Goal: Information Seeking & Learning: Learn about a topic

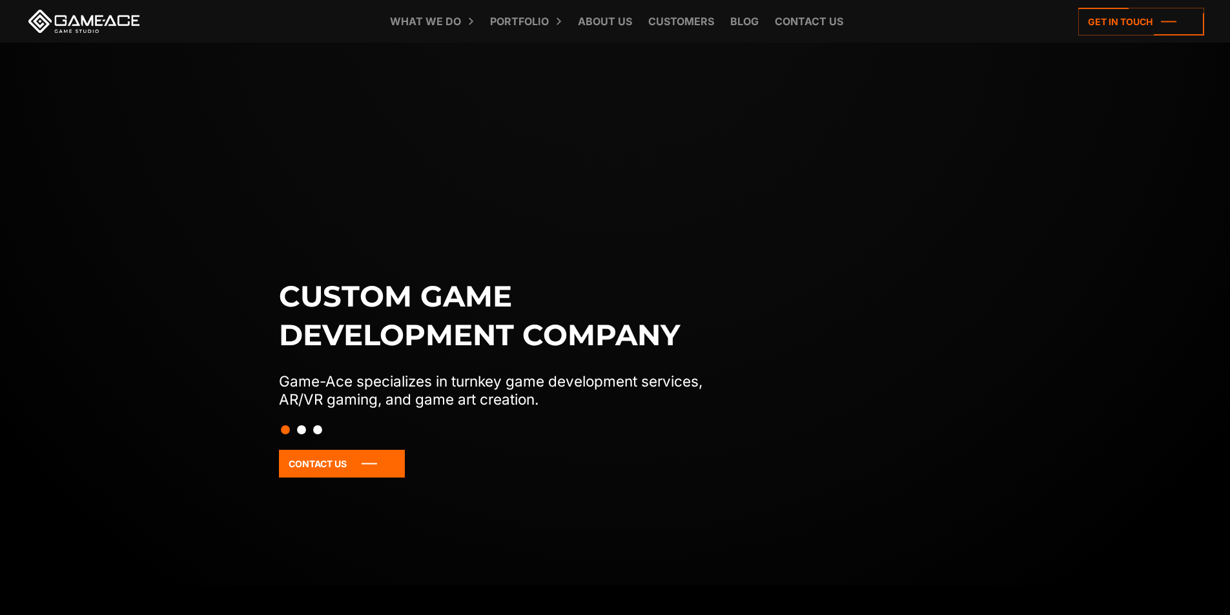
scroll to position [83, 0]
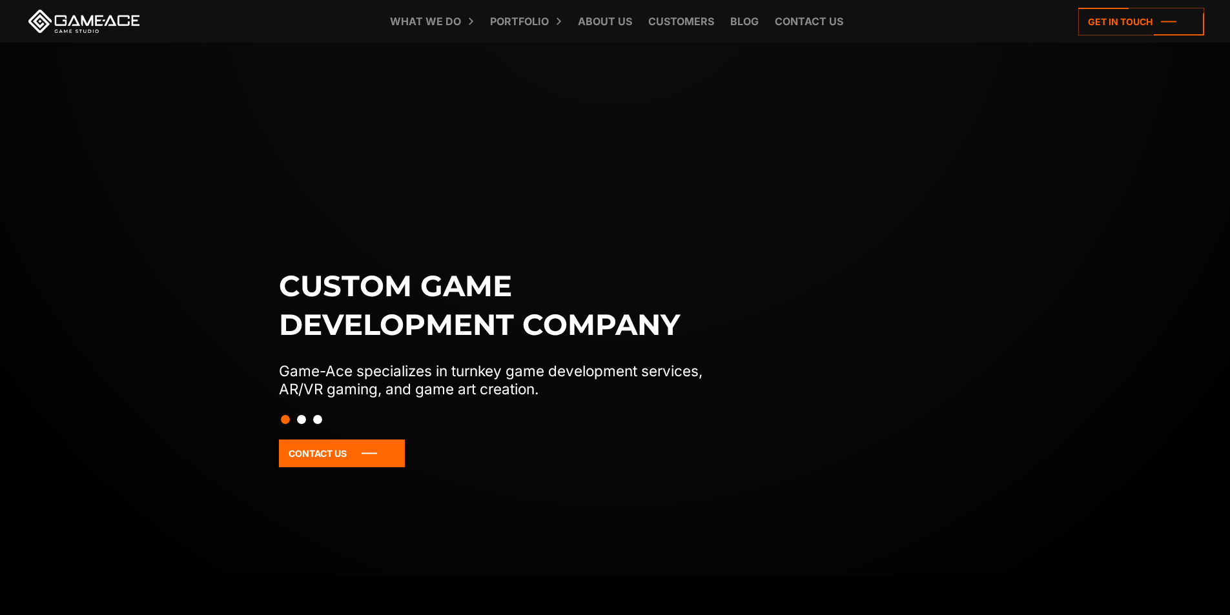
drag, startPoint x: 710, startPoint y: 360, endPoint x: 623, endPoint y: 355, distance: 87.3
click at [623, 355] on div "Custom game development company Game-Ace specializes in turnkey game developmen…" at bounding box center [615, 386] width 687 height 238
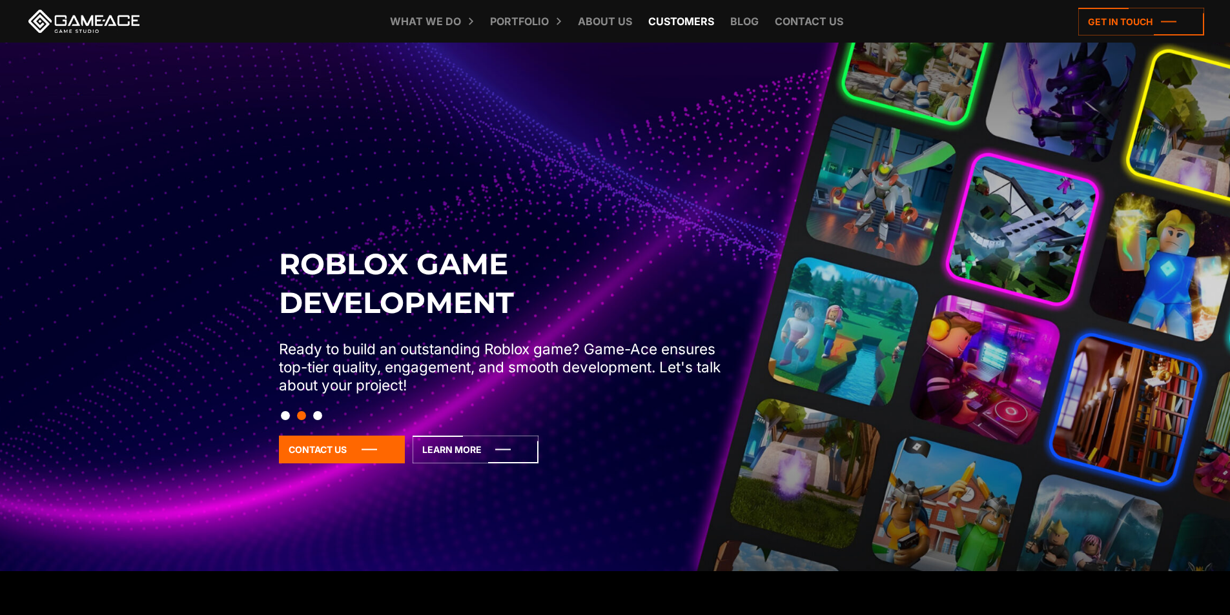
click at [693, 28] on link "Customers" at bounding box center [681, 21] width 79 height 43
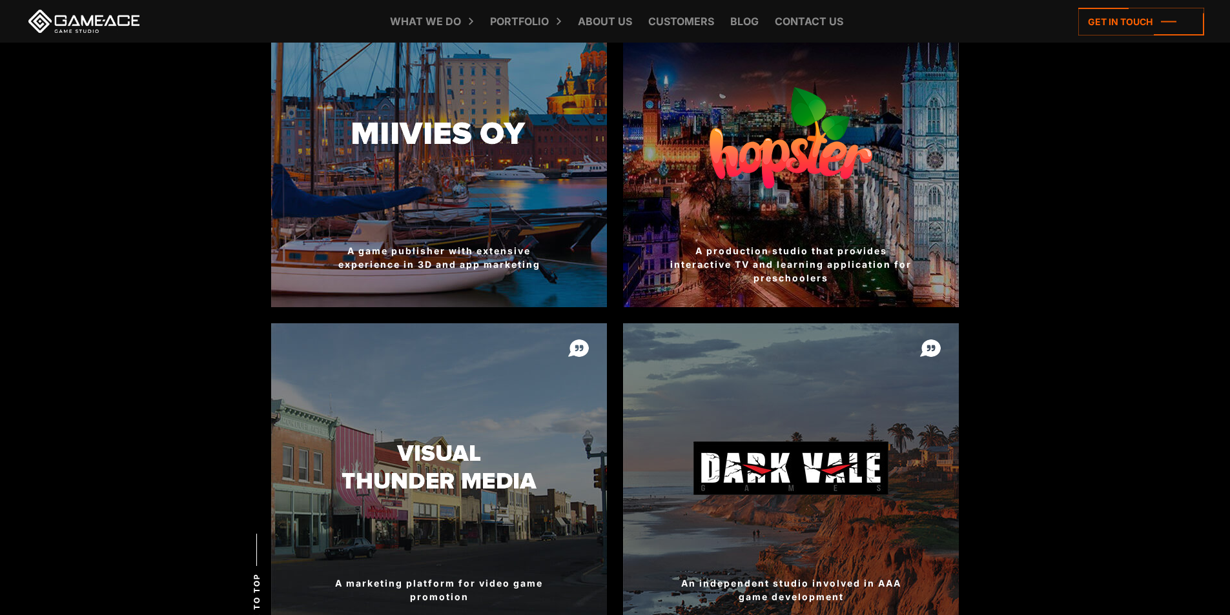
scroll to position [2075, 0]
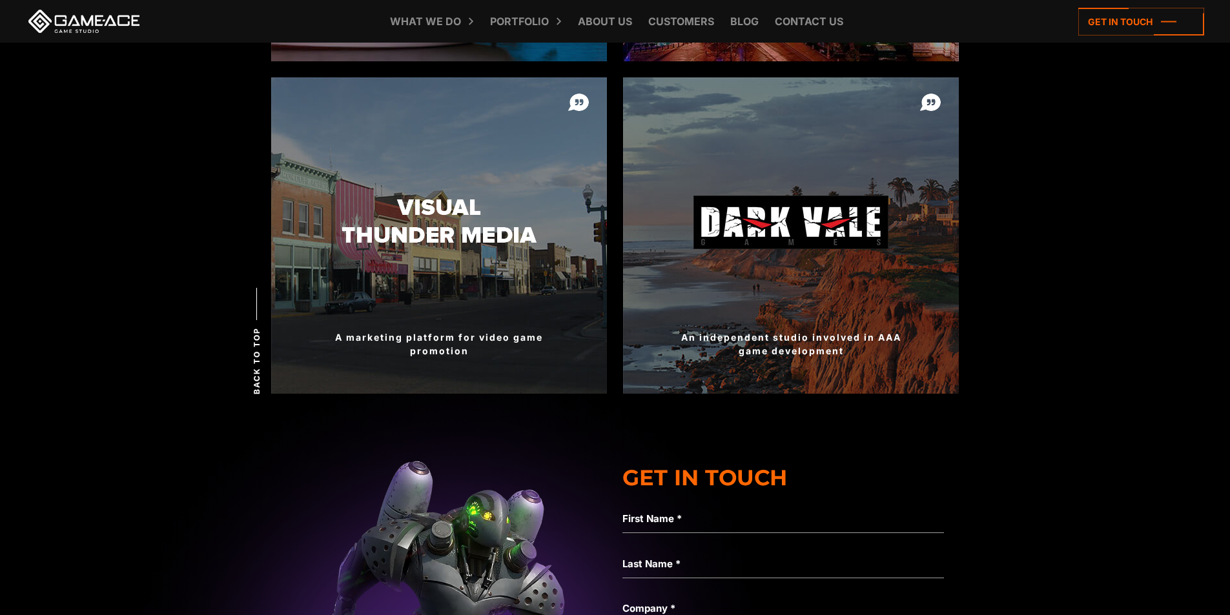
drag, startPoint x: 193, startPoint y: 469, endPoint x: 79, endPoint y: 437, distance: 118.1
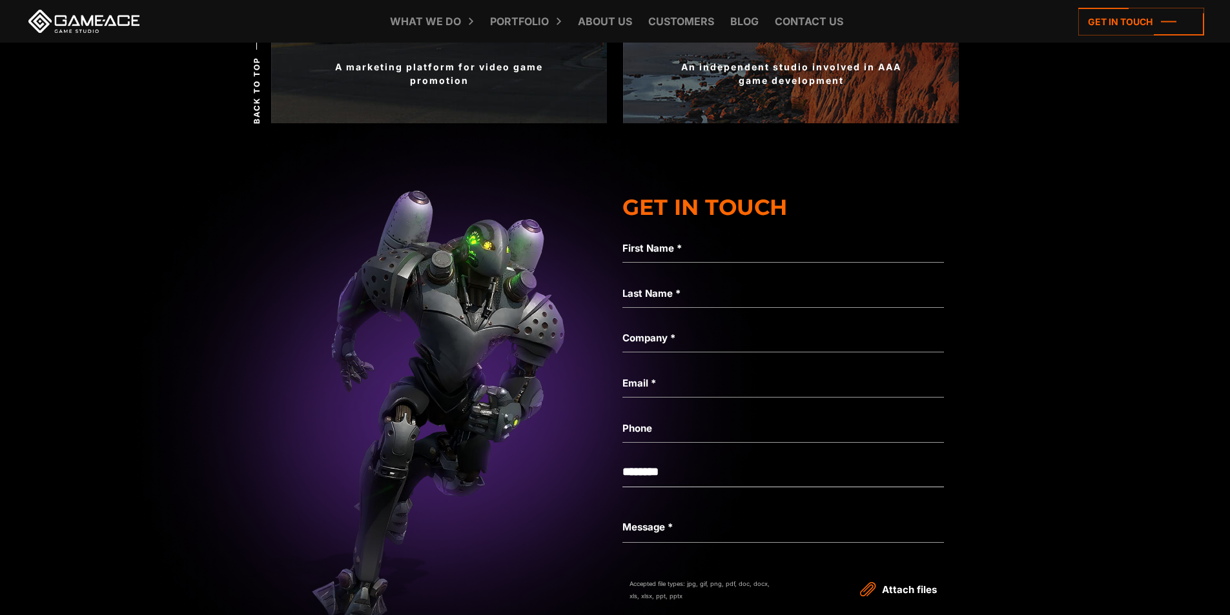
scroll to position [2386, 0]
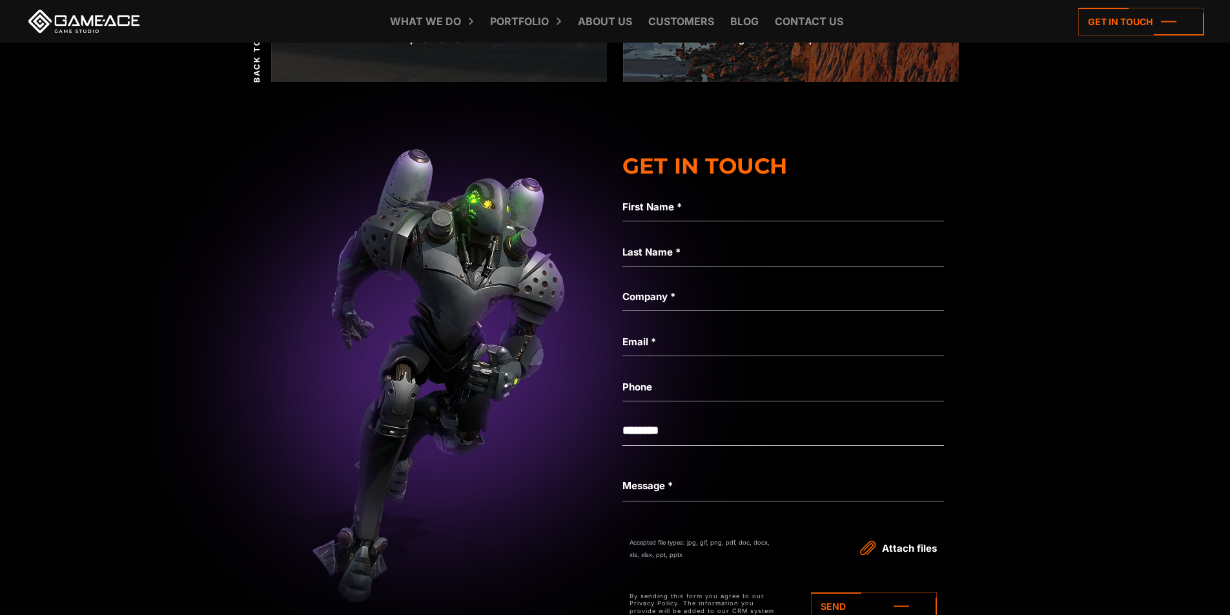
drag, startPoint x: 108, startPoint y: 422, endPoint x: 32, endPoint y: 423, distance: 76.2
click at [32, 423] on img at bounding box center [447, 359] width 3362 height 629
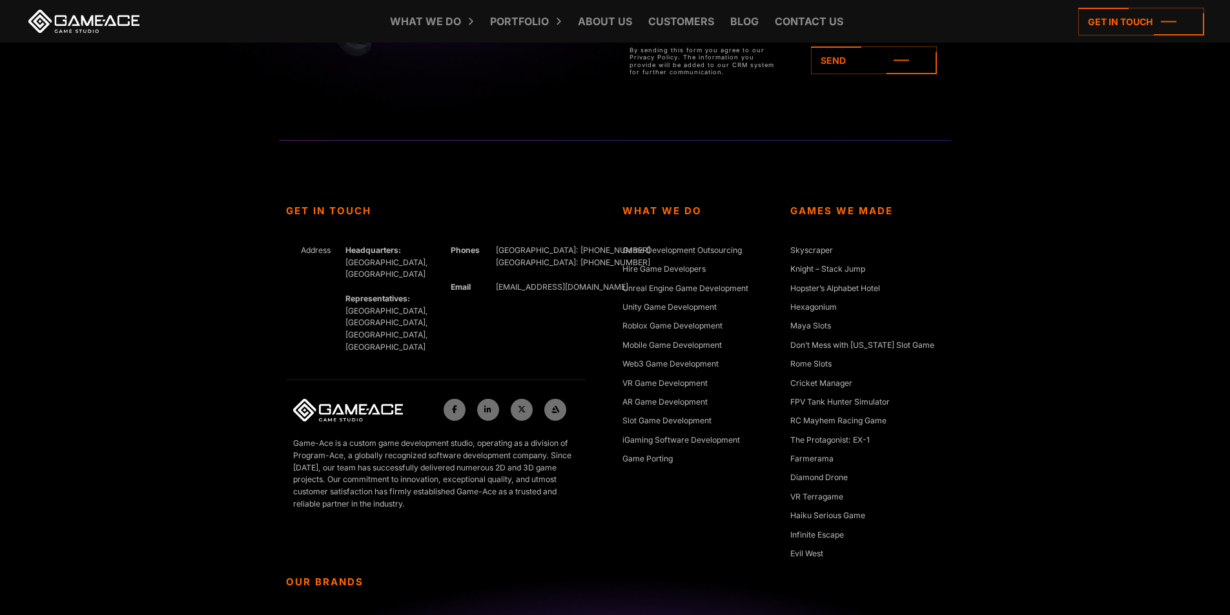
scroll to position [3004, 0]
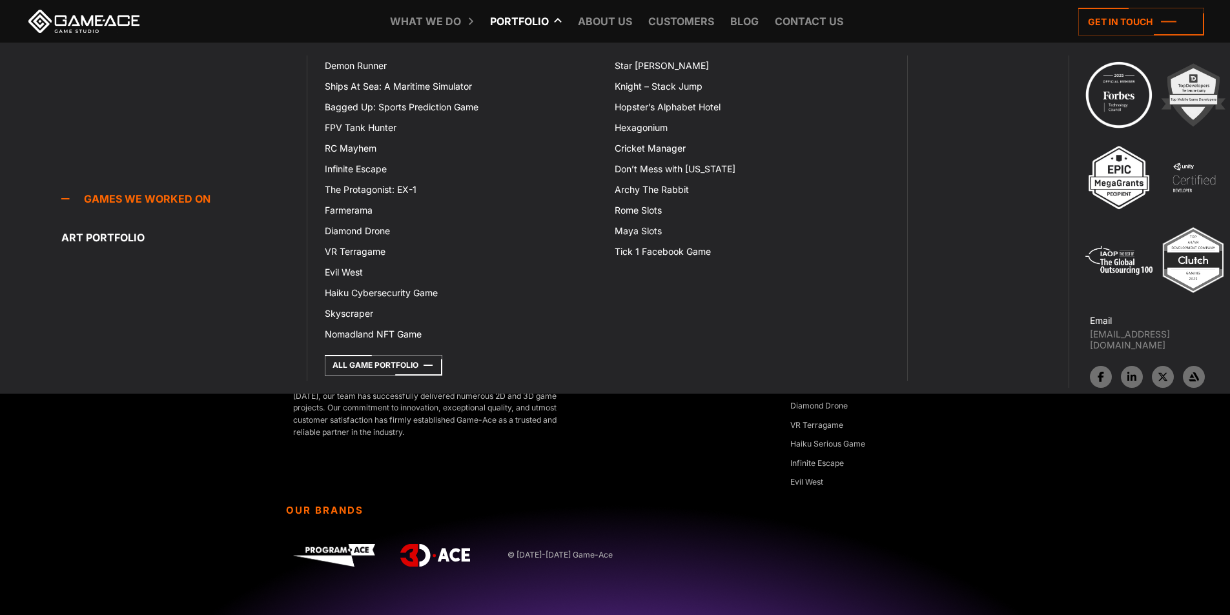
click at [511, 22] on link "Portfolio" at bounding box center [519, 21] width 72 height 43
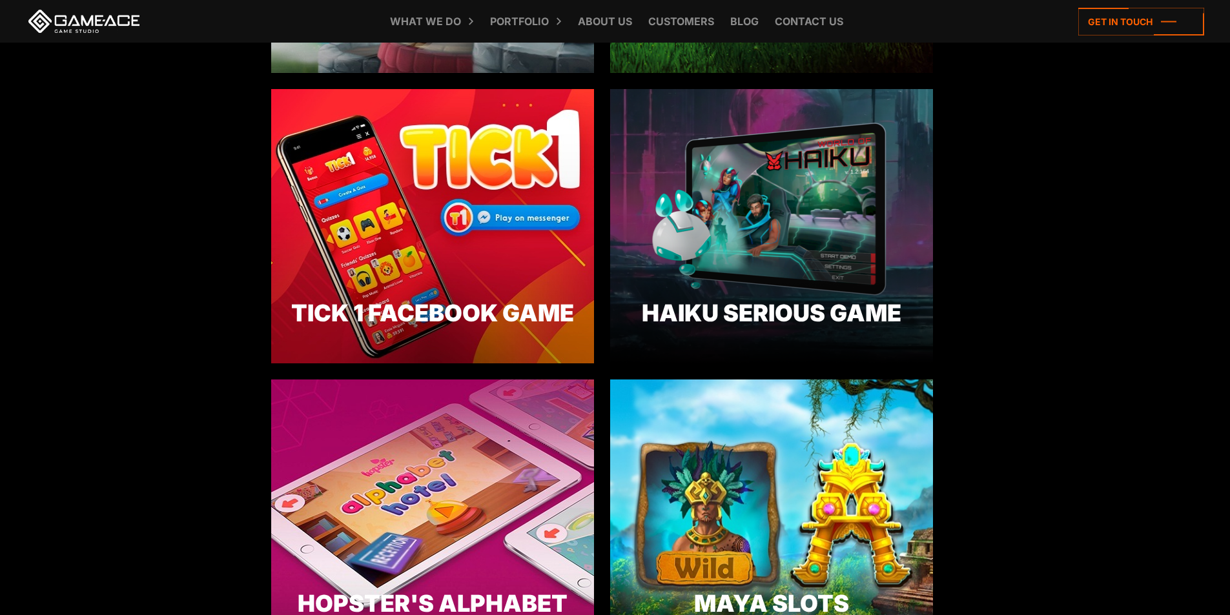
scroll to position [3225, 0]
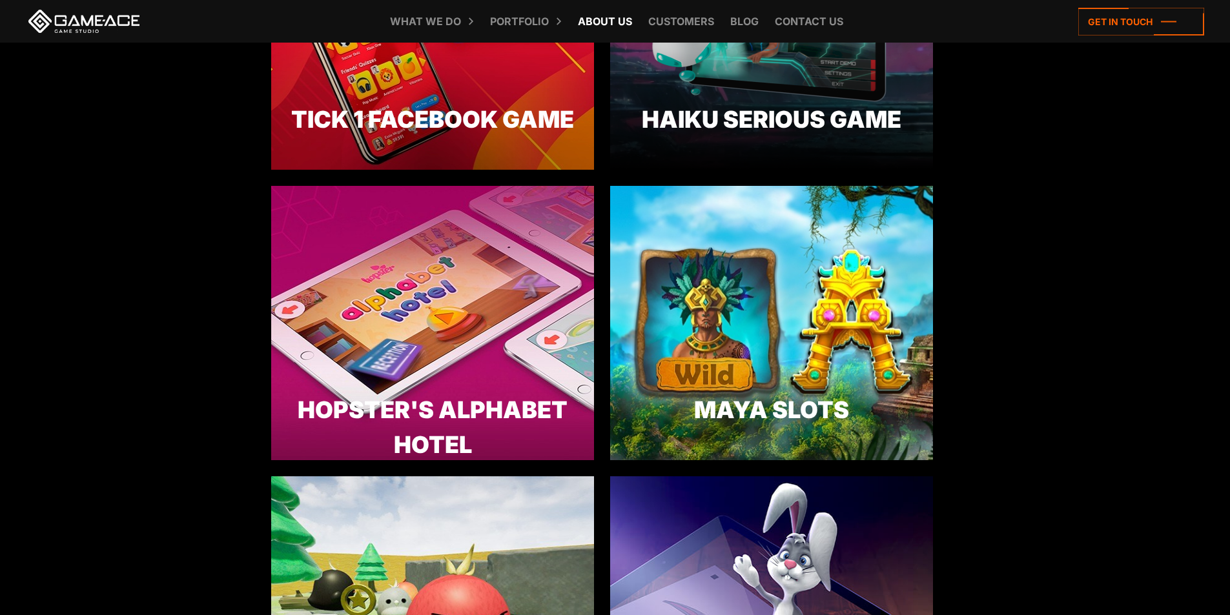
click at [621, 16] on link "About Us" at bounding box center [604, 21] width 67 height 43
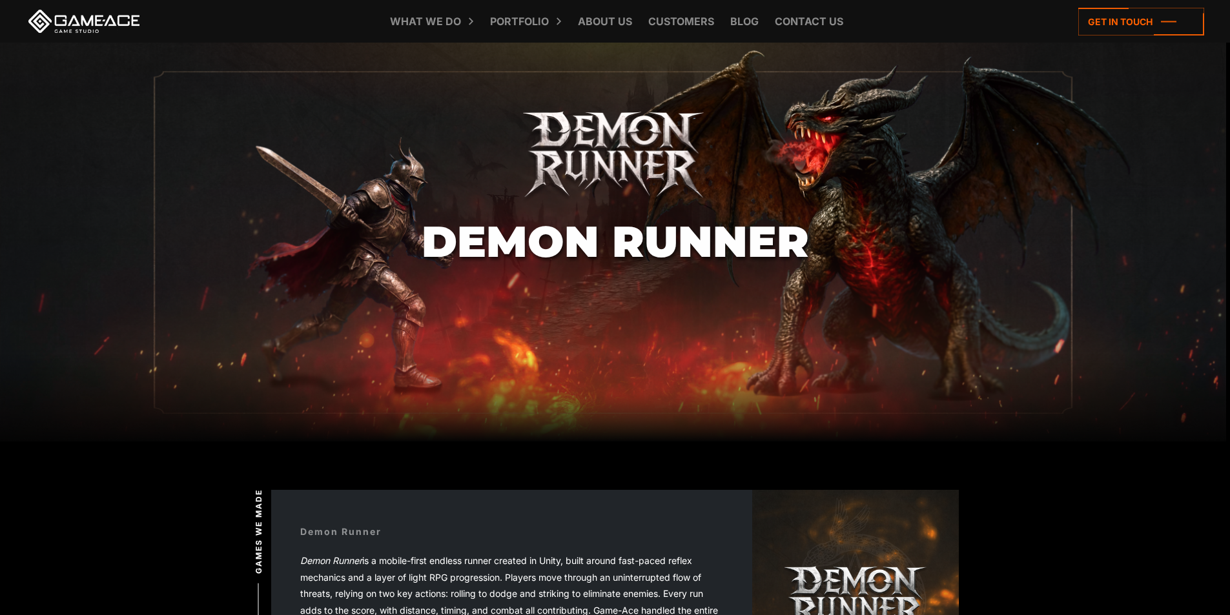
drag, startPoint x: 0, startPoint y: 0, endPoint x: 138, endPoint y: 287, distance: 318.2
click at [138, 287] on section "Demon Runner" at bounding box center [615, 242] width 1230 height 399
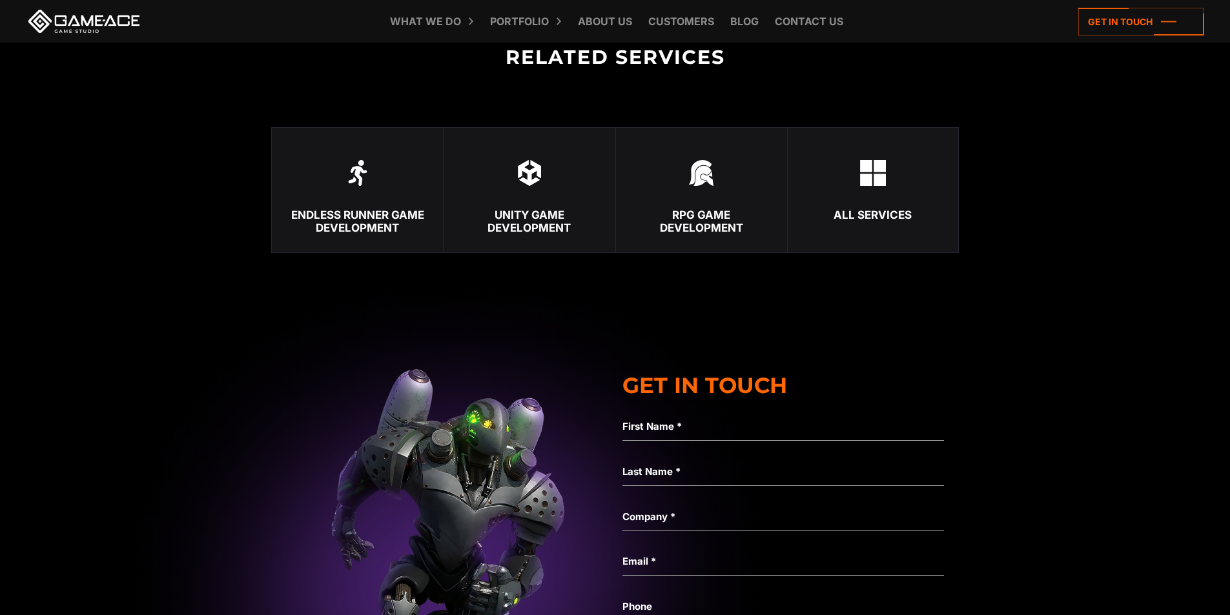
scroll to position [2916, 0]
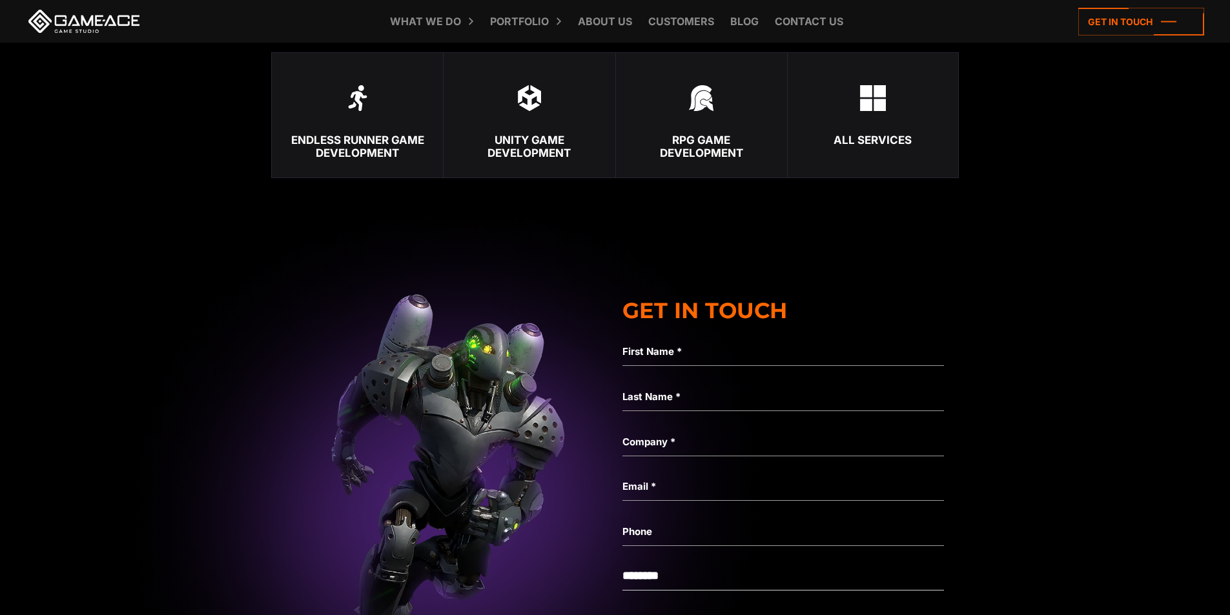
drag, startPoint x: 190, startPoint y: 327, endPoint x: 129, endPoint y: 296, distance: 68.4
click at [129, 296] on img at bounding box center [447, 504] width 3362 height 629
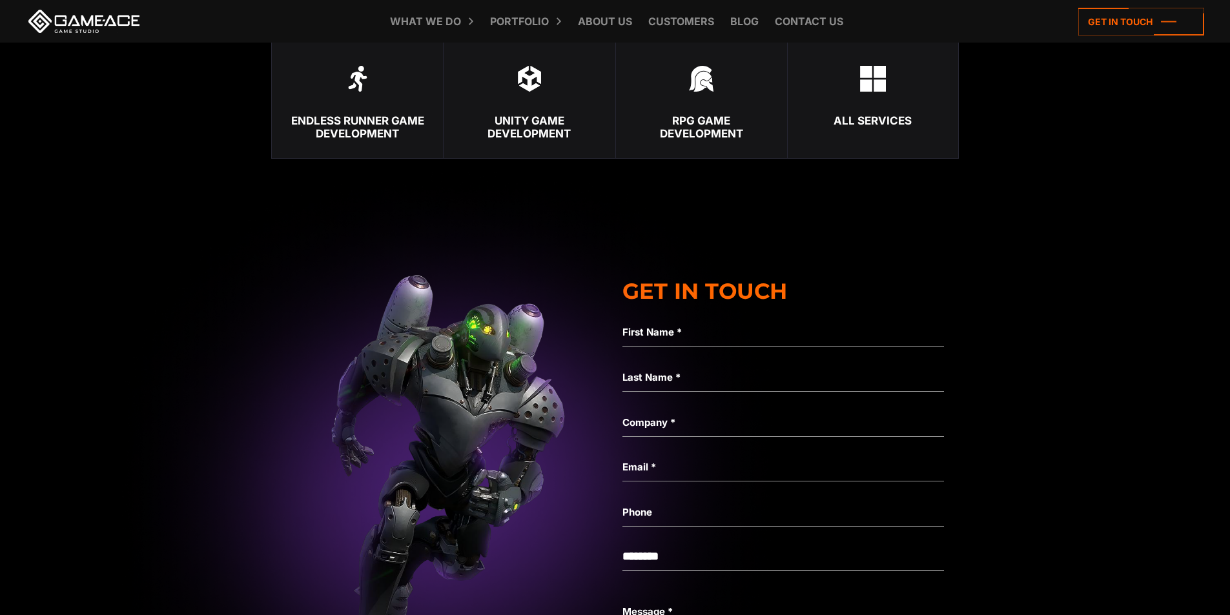
scroll to position [2944, 0]
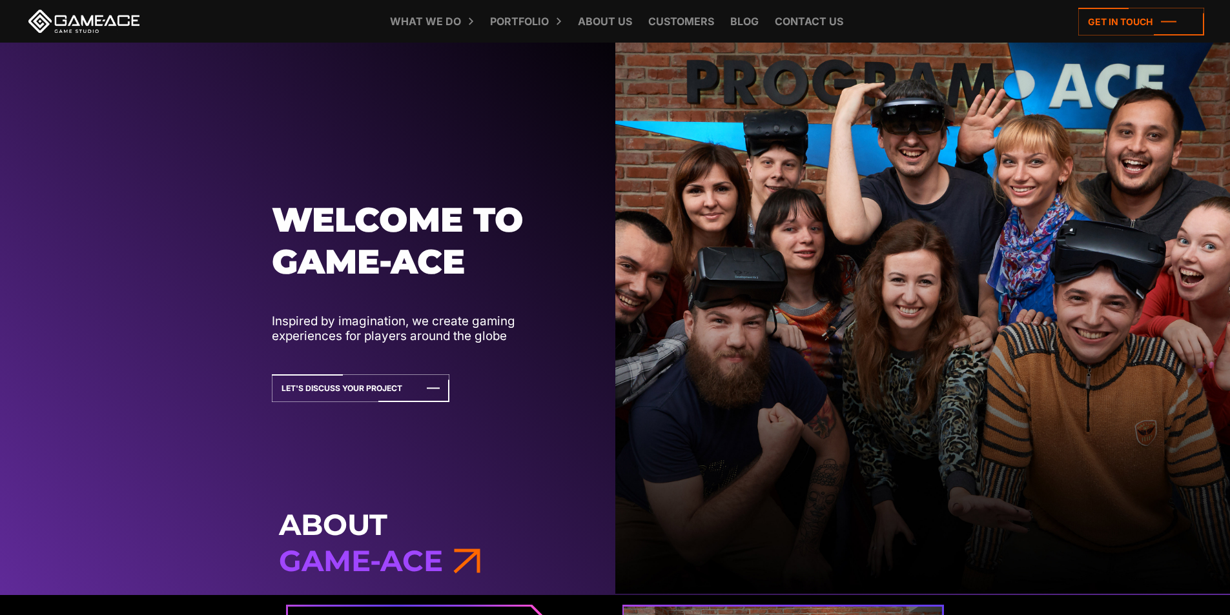
scroll to position [62, 0]
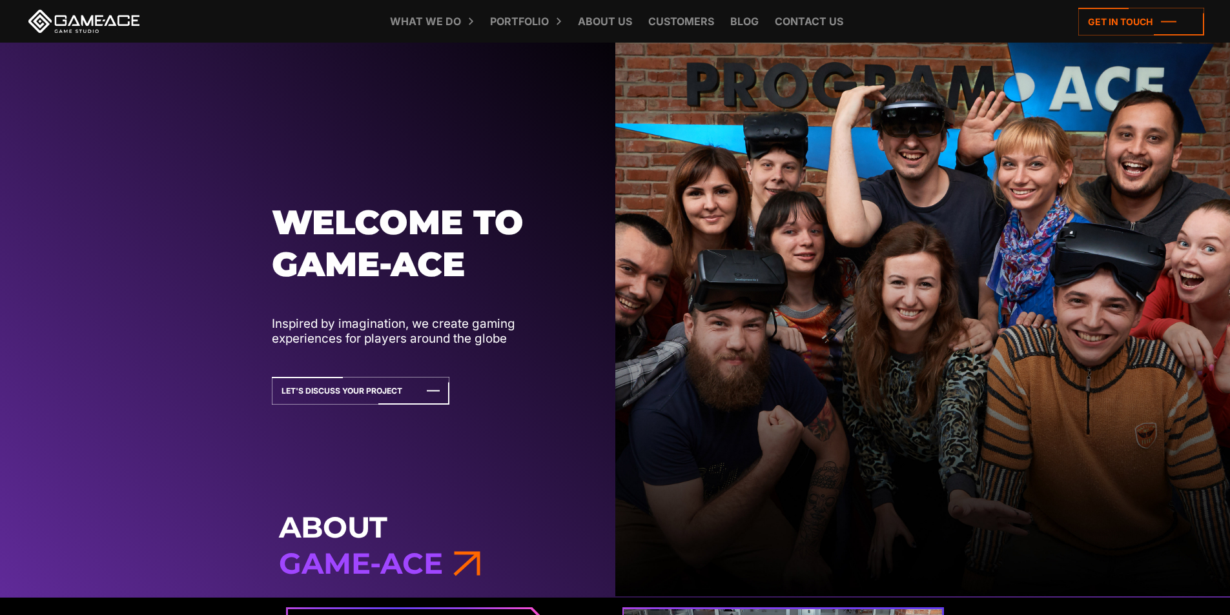
drag, startPoint x: 607, startPoint y: 476, endPoint x: 564, endPoint y: 484, distance: 44.7
click at [564, 484] on div "Welcome to Game-ace Inspired by imagination, we create gaming experiences for p…" at bounding box center [307, 289] width 615 height 616
drag, startPoint x: 564, startPoint y: 484, endPoint x: 511, endPoint y: 491, distance: 53.3
click at [511, 491] on div "Welcome to Game-ace Inspired by imagination, we create gaming experiences for p…" at bounding box center [307, 289] width 615 height 616
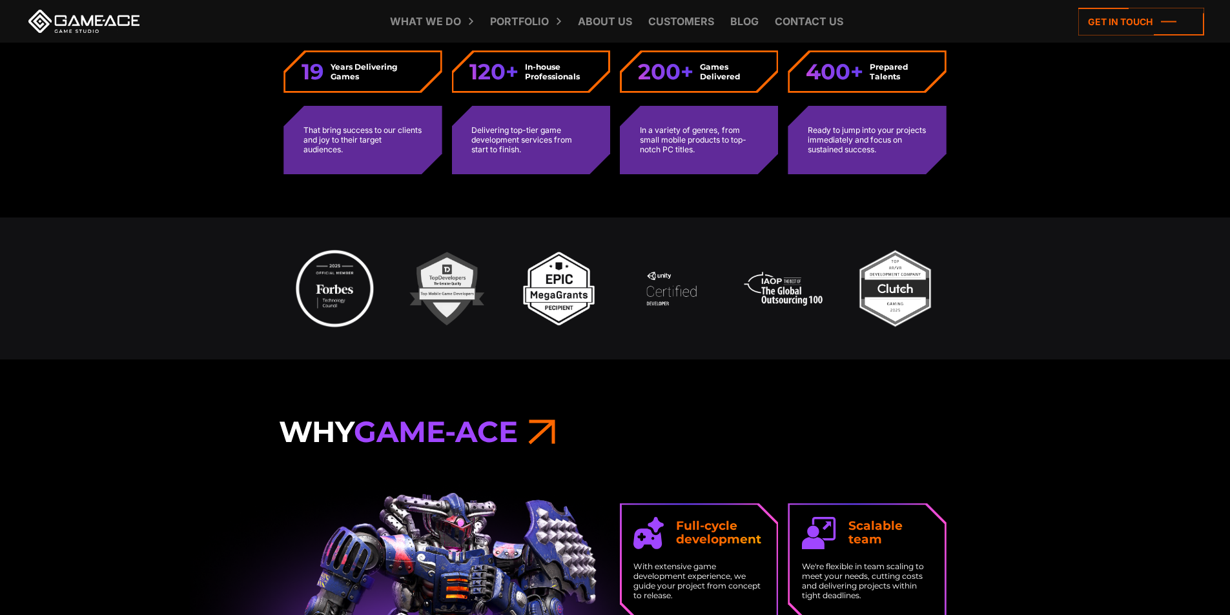
scroll to position [1106, 0]
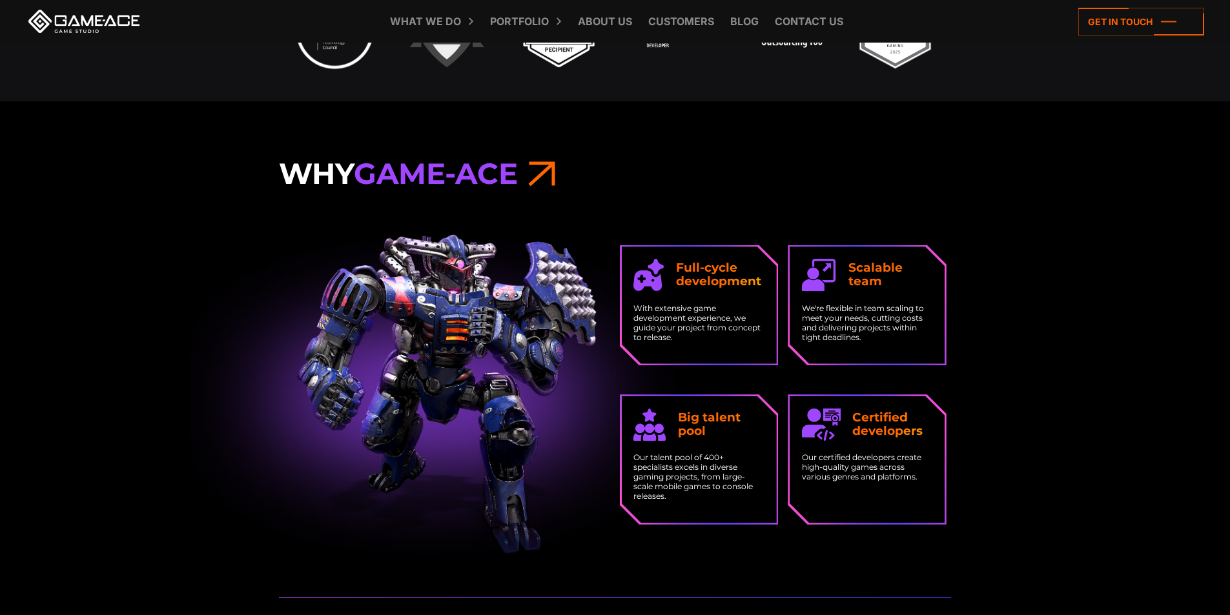
drag, startPoint x: 162, startPoint y: 343, endPoint x: 122, endPoint y: 385, distance: 58.0
click at [122, 385] on img at bounding box center [447, 395] width 3362 height 338
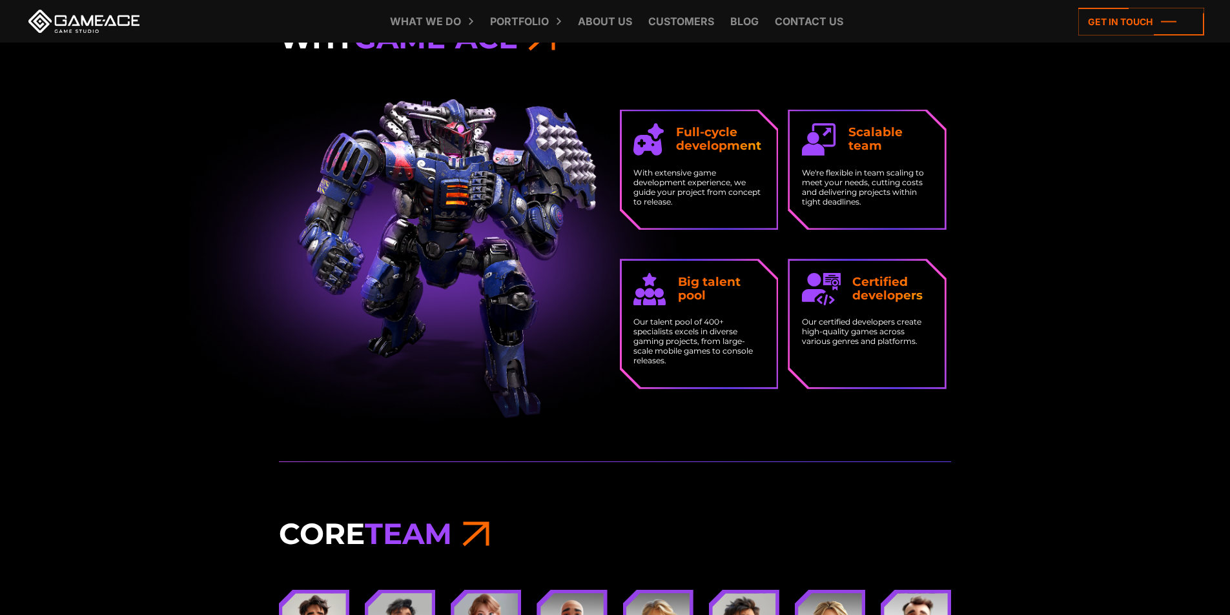
scroll to position [1245, 0]
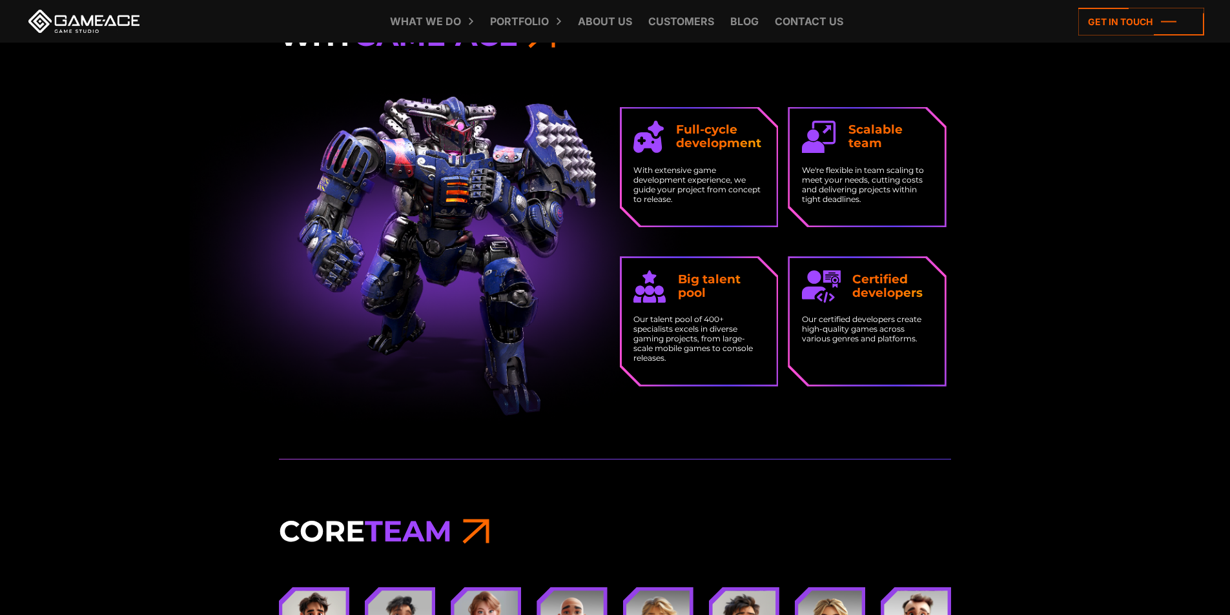
drag, startPoint x: 259, startPoint y: 378, endPoint x: 207, endPoint y: 403, distance: 58.0
click at [207, 403] on img at bounding box center [447, 257] width 3362 height 338
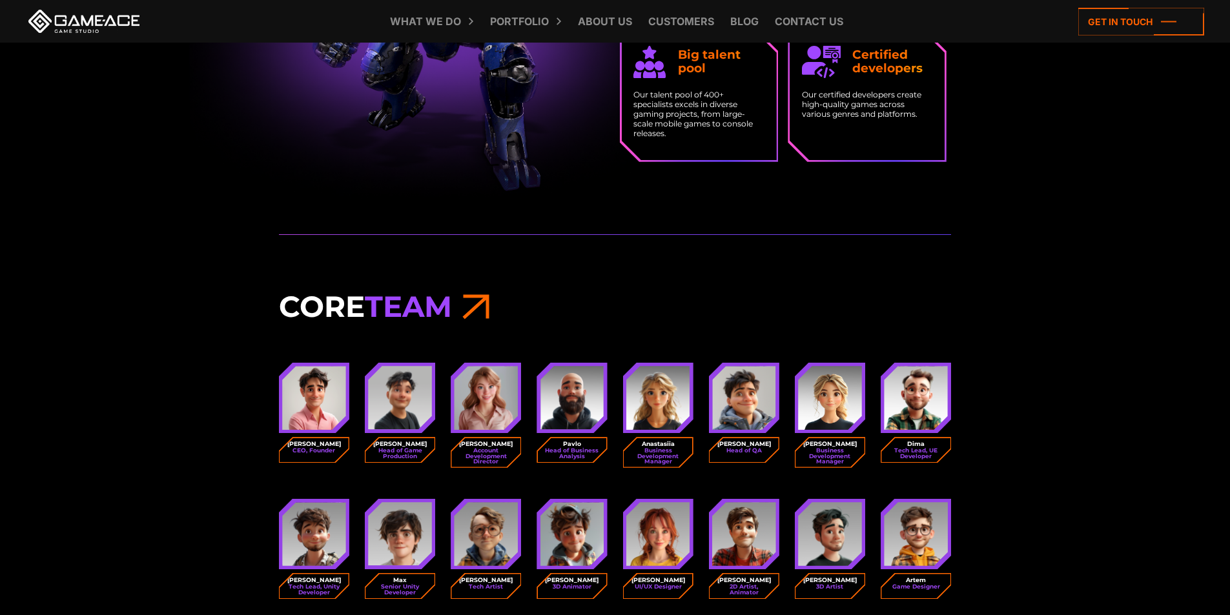
scroll to position [1496, 0]
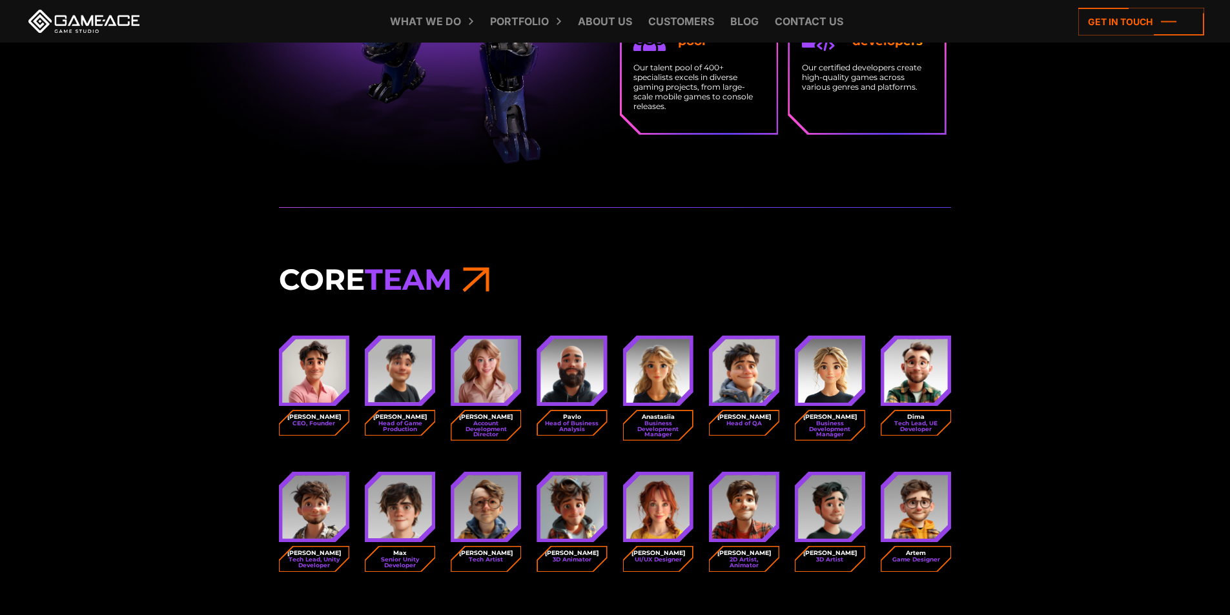
drag, startPoint x: 187, startPoint y: 419, endPoint x: 150, endPoint y: 442, distance: 43.7
click at [150, 442] on div "Core Team Oleg CEO, Founder" at bounding box center [615, 432] width 1230 height 450
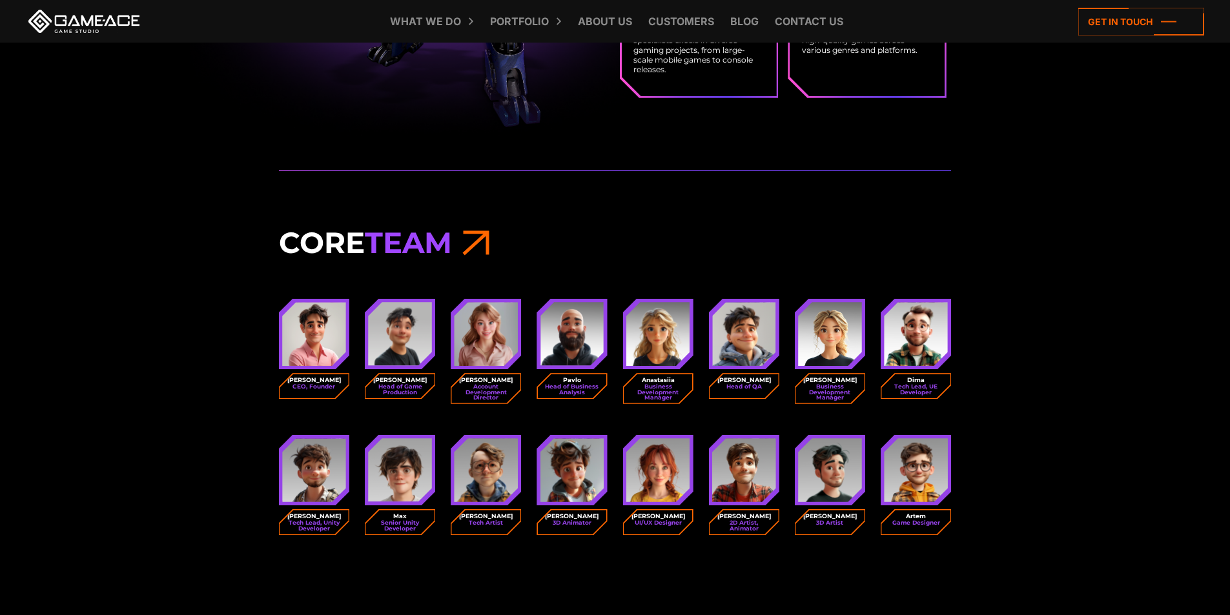
scroll to position [1539, 0]
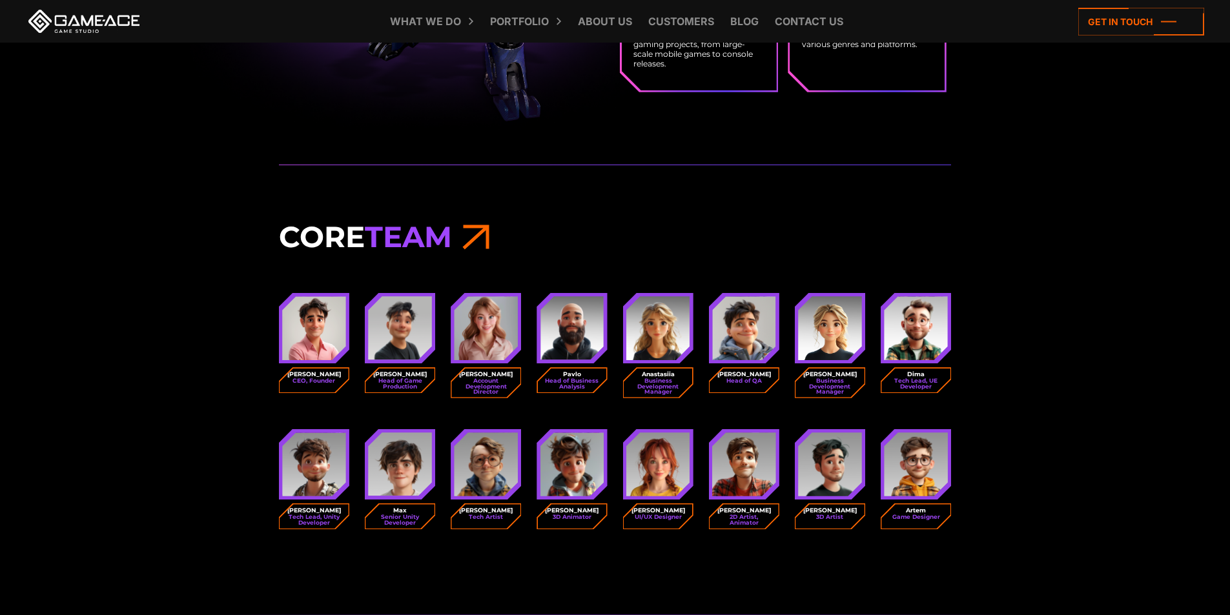
click at [299, 383] on small "CEO, Founder" at bounding box center [313, 380] width 43 height 5
click at [325, 329] on img at bounding box center [314, 328] width 64 height 64
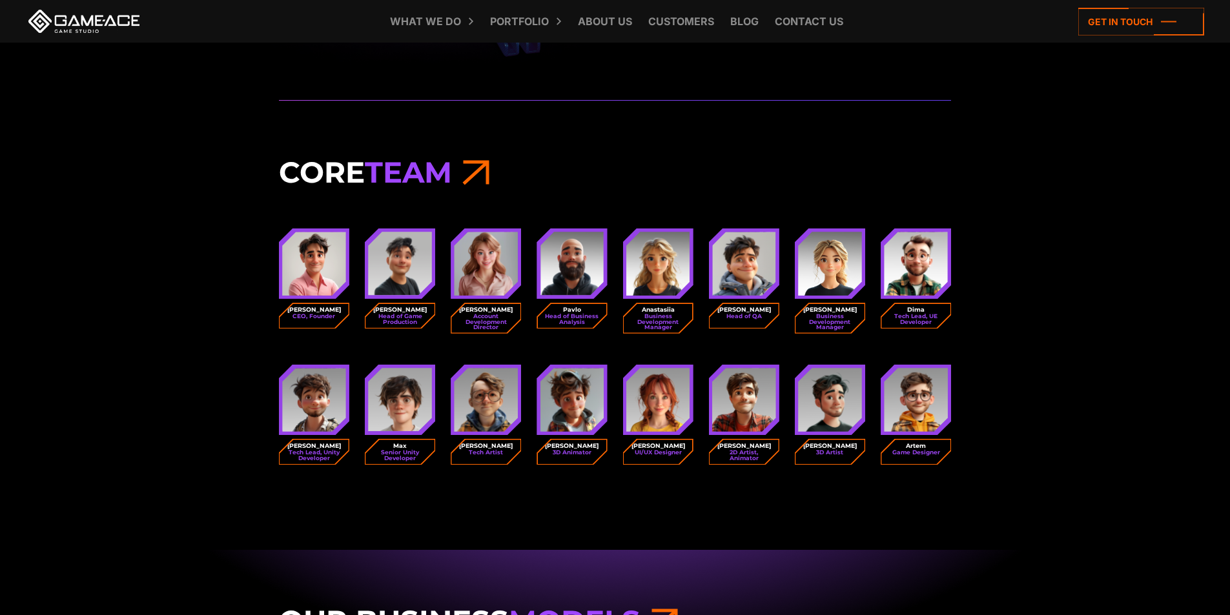
drag, startPoint x: 219, startPoint y: 402, endPoint x: 170, endPoint y: 395, distance: 48.9
click at [170, 395] on div "Core Team Oleg CEO, Founder" at bounding box center [615, 324] width 1230 height 450
click at [170, 396] on div "Core Team Oleg CEO, Founder" at bounding box center [615, 324] width 1230 height 450
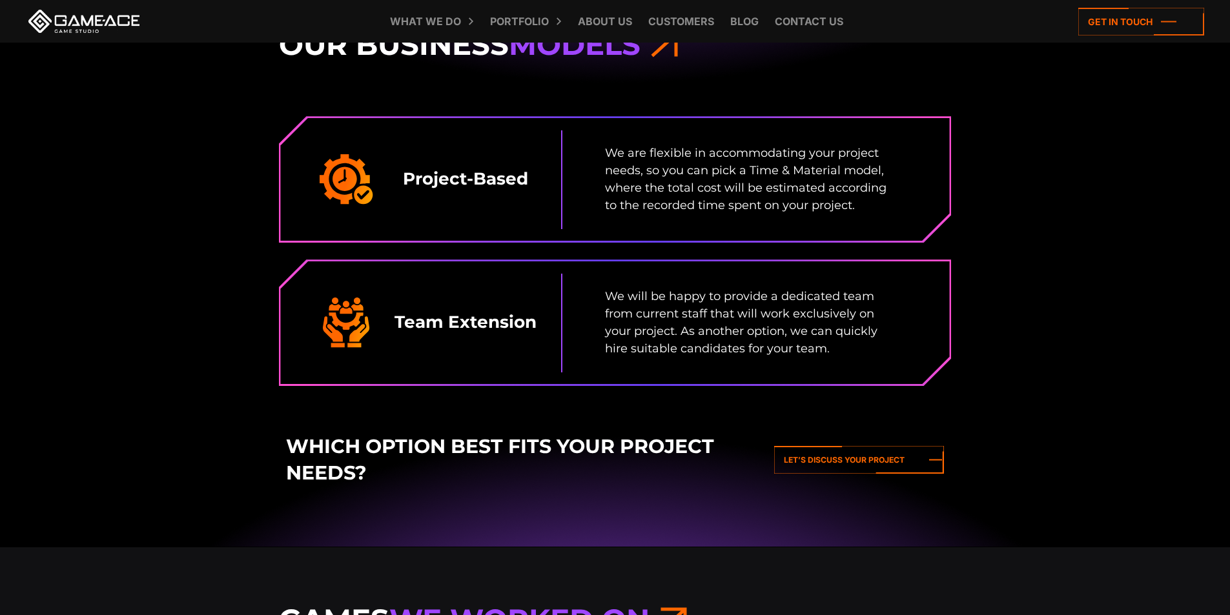
scroll to position [2184, 0]
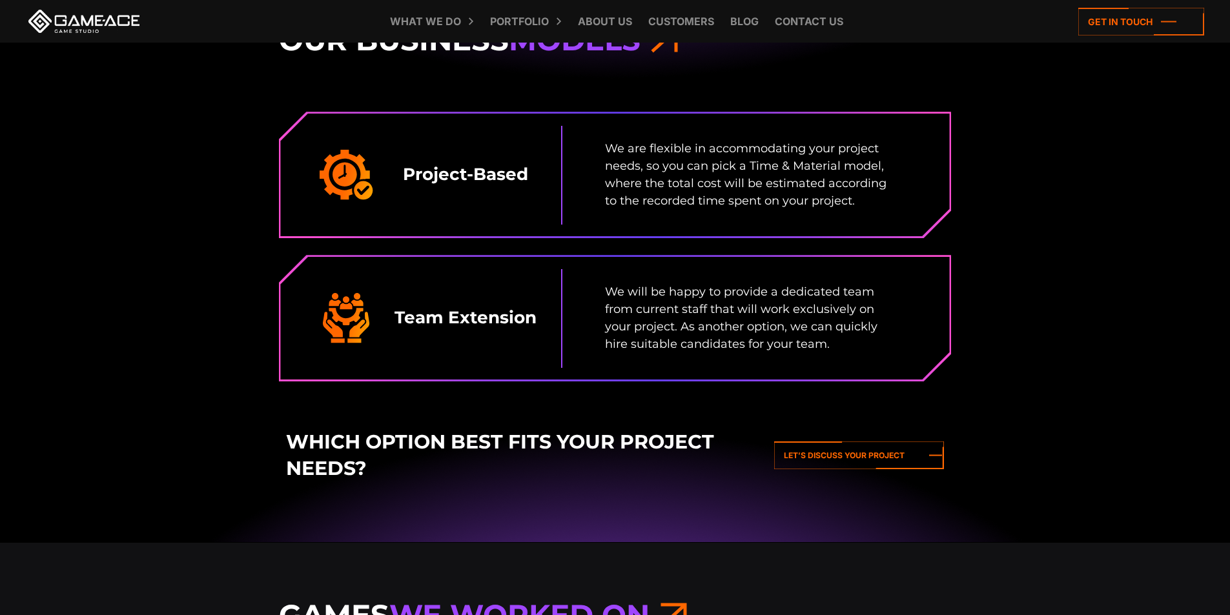
drag, startPoint x: 178, startPoint y: 382, endPoint x: 106, endPoint y: 371, distance: 73.2
click at [106, 371] on div "Our Business Models Project-Based We are flexible in accommodating your project…" at bounding box center [615, 255] width 1230 height 575
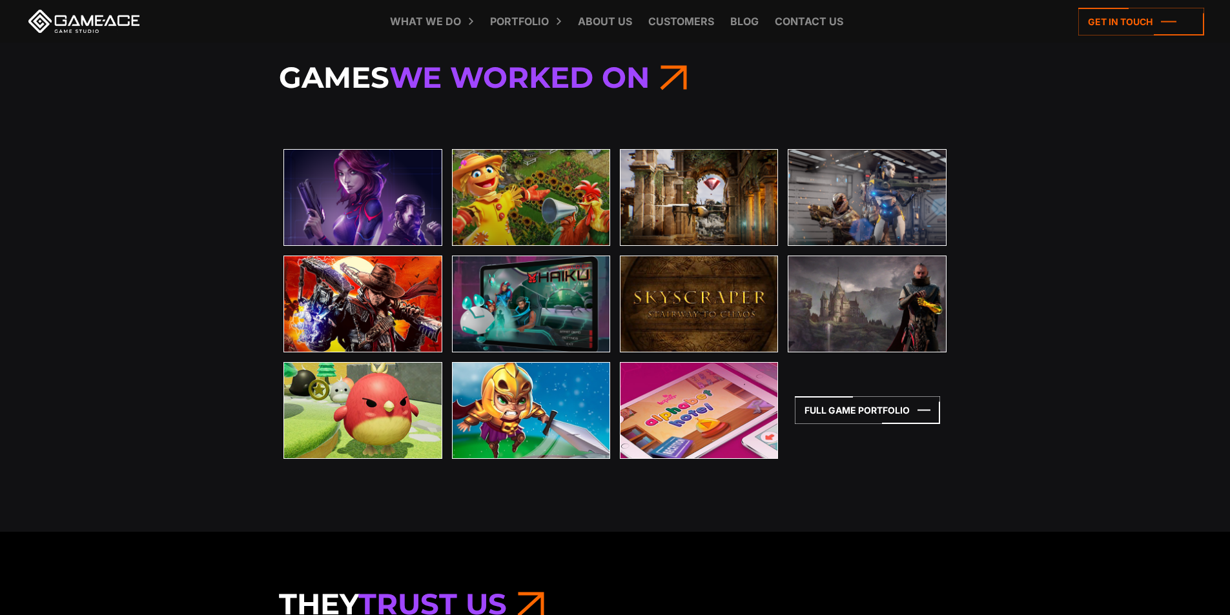
scroll to position [2821, 0]
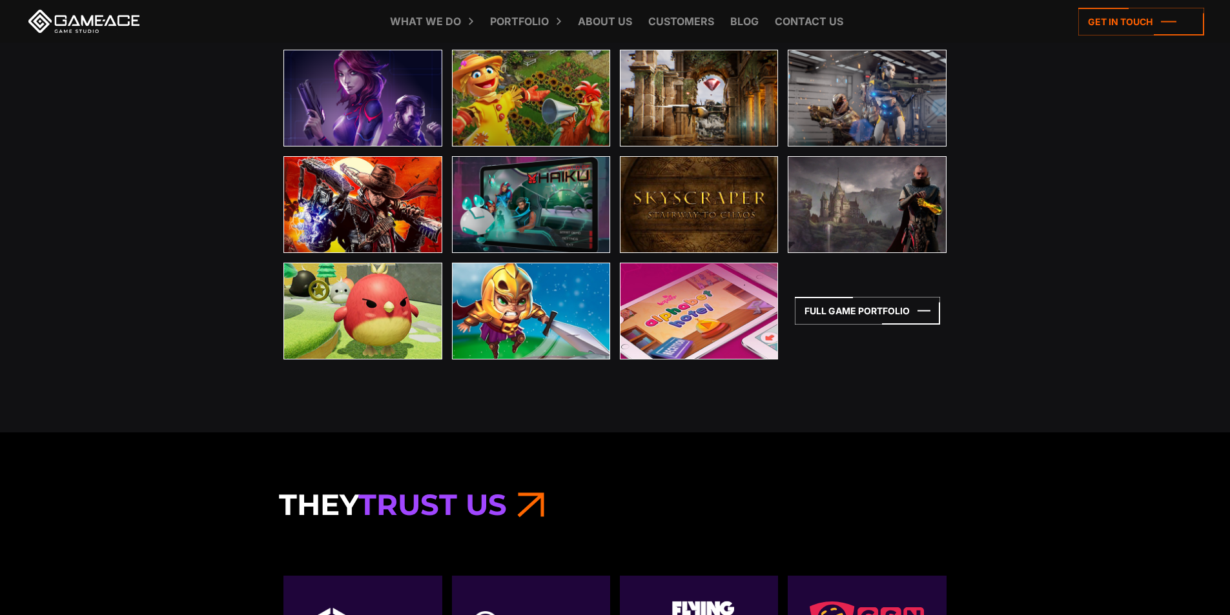
drag, startPoint x: 150, startPoint y: 341, endPoint x: 101, endPoint y: 328, distance: 50.7
click at [101, 328] on div "Games We Worked On The Protagonist: EX-1 Learn More Farmerama" at bounding box center [615, 169] width 1230 height 527
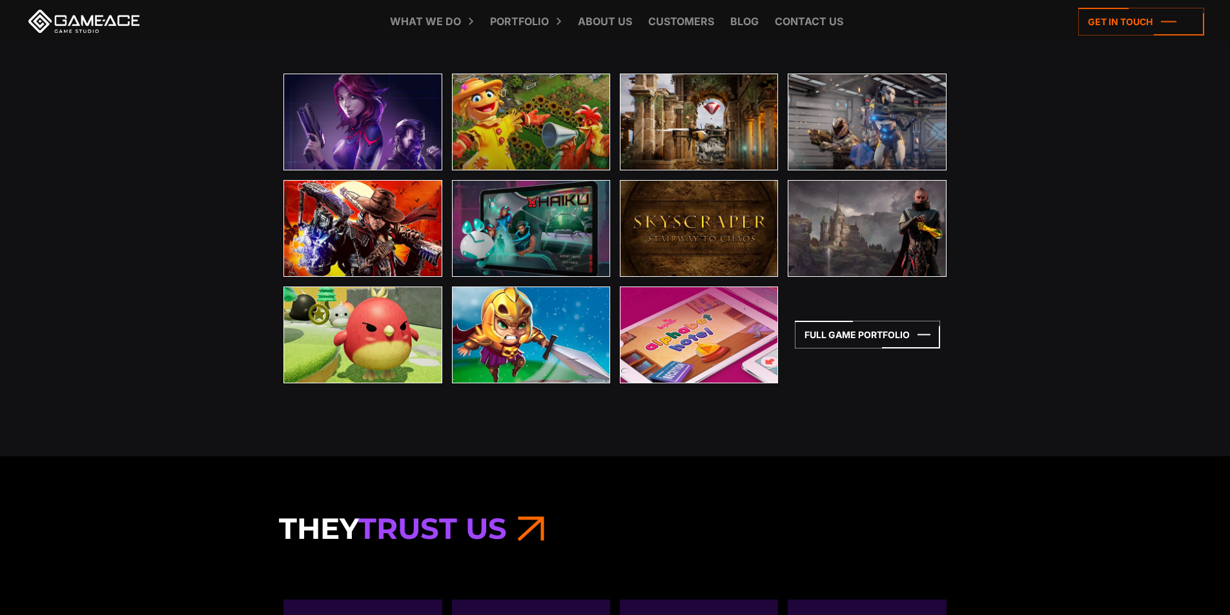
scroll to position [2732, 0]
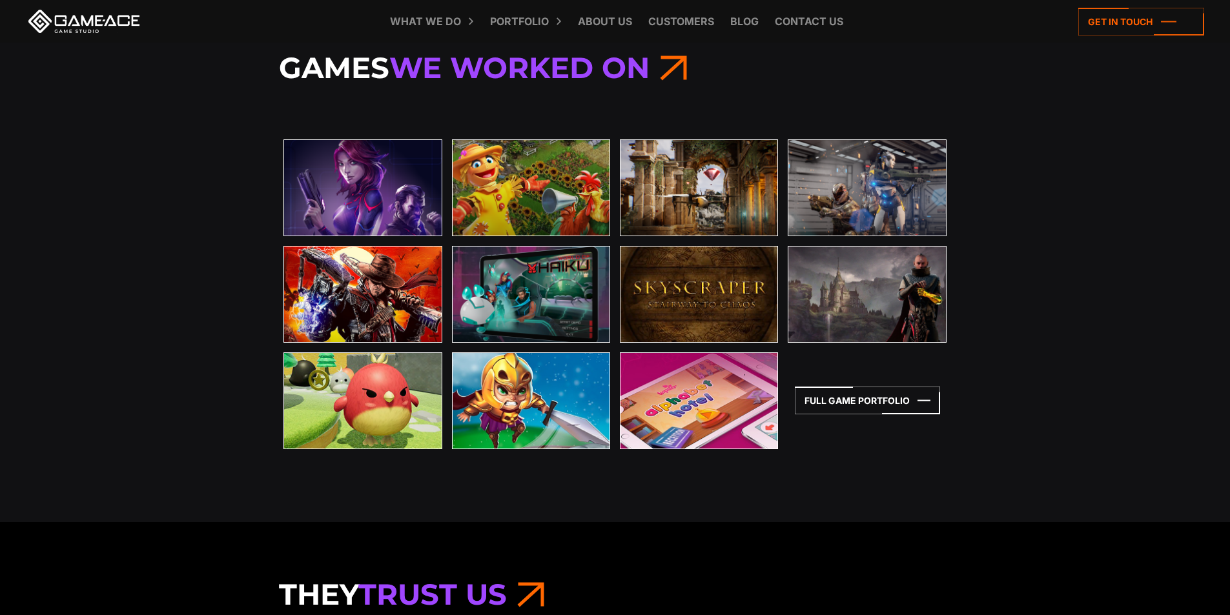
drag, startPoint x: 101, startPoint y: 273, endPoint x: 66, endPoint y: 311, distance: 51.6
click at [66, 311] on div "Games We Worked On The Protagonist: EX-1 Learn More Farmerama" at bounding box center [615, 258] width 1230 height 527
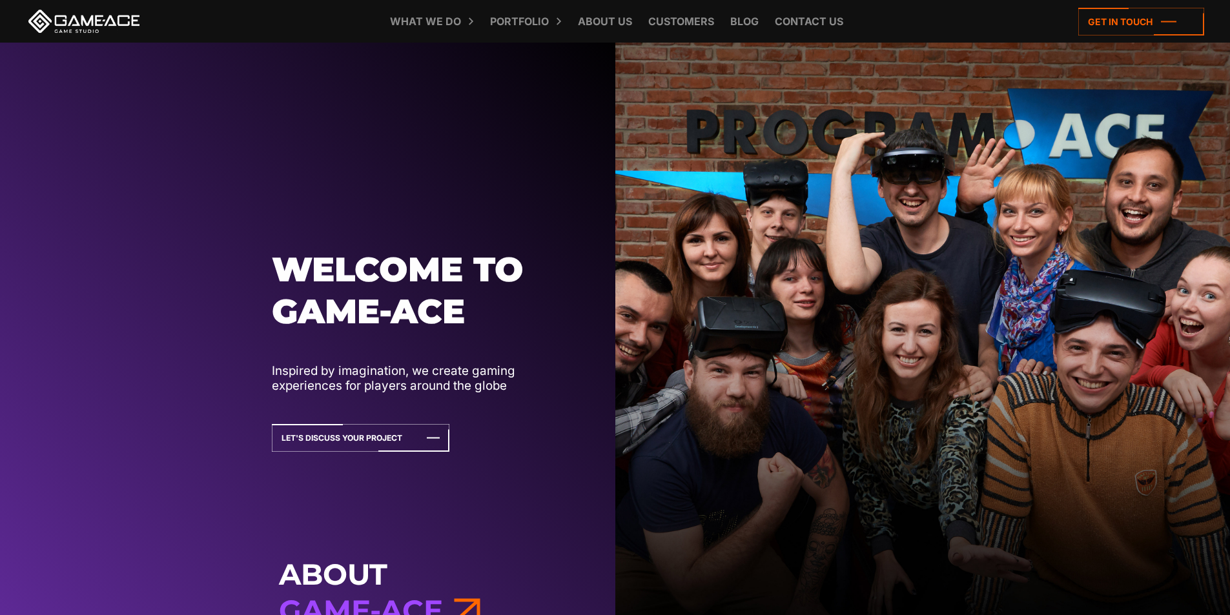
scroll to position [0, 0]
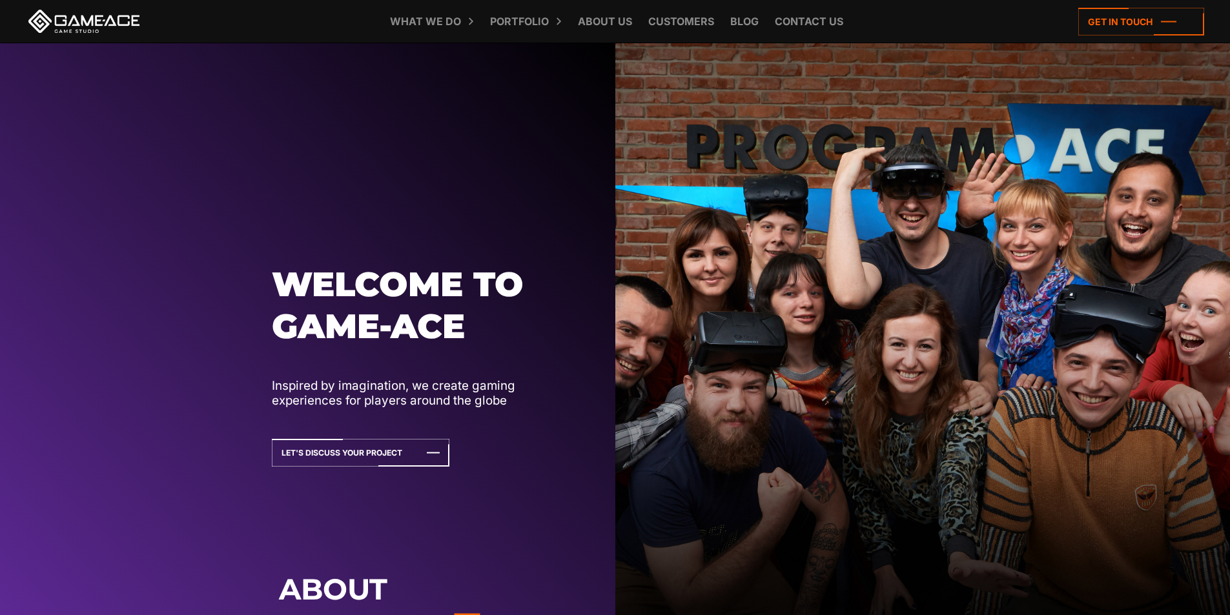
click at [74, 15] on link at bounding box center [84, 21] width 116 height 23
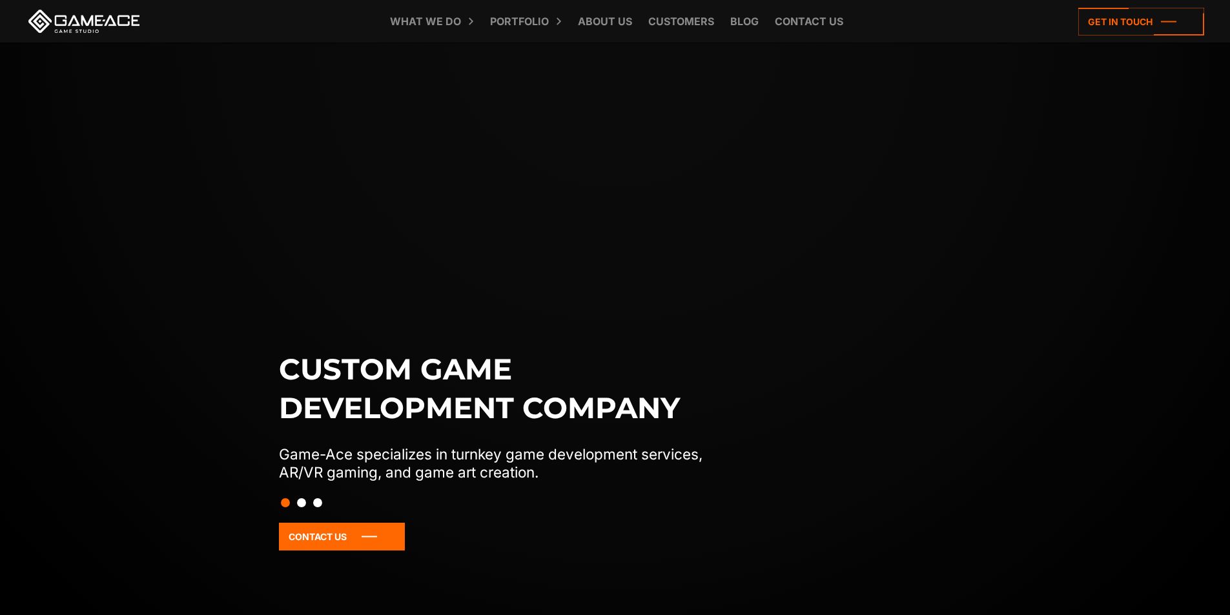
drag, startPoint x: 232, startPoint y: 211, endPoint x: 154, endPoint y: 186, distance: 82.1
click at [154, 186] on div "Custom game development company Game-Ace specializes in turnkey game developmen…" at bounding box center [615, 350] width 1230 height 615
click at [609, 27] on link "About Us" at bounding box center [604, 21] width 67 height 43
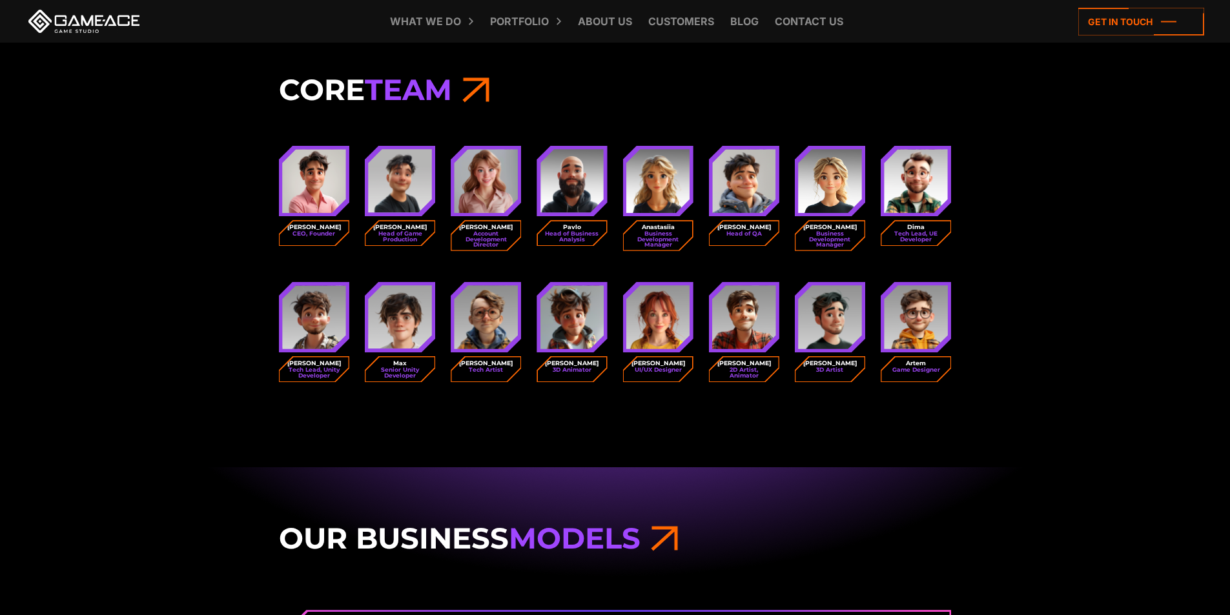
scroll to position [1680, 0]
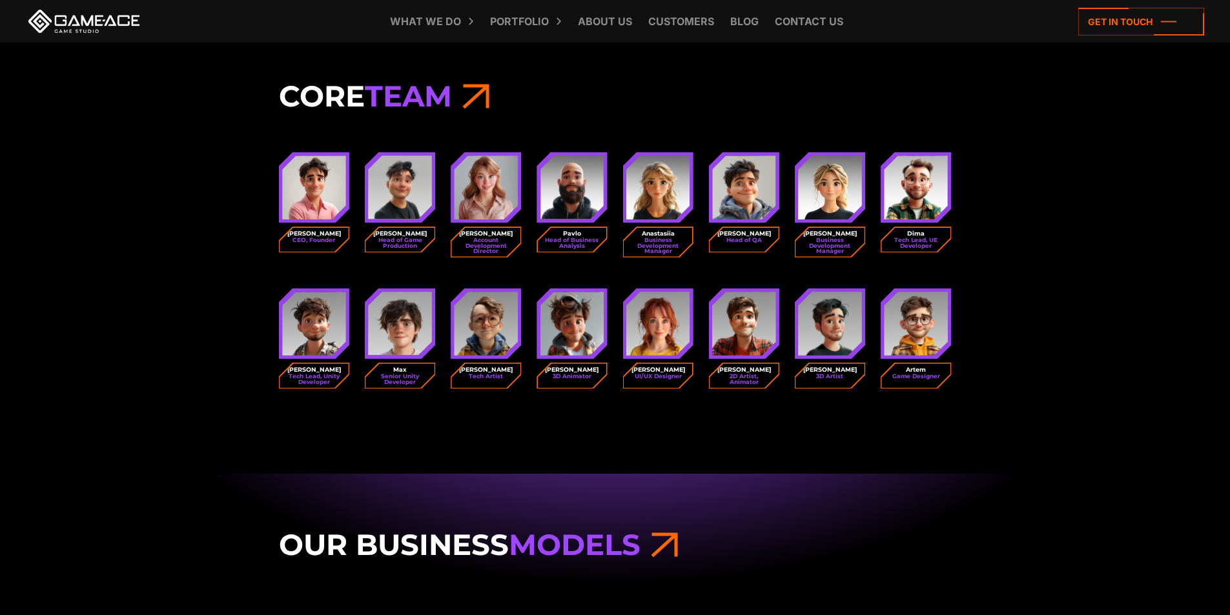
click at [489, 85] on icon at bounding box center [475, 96] width 27 height 36
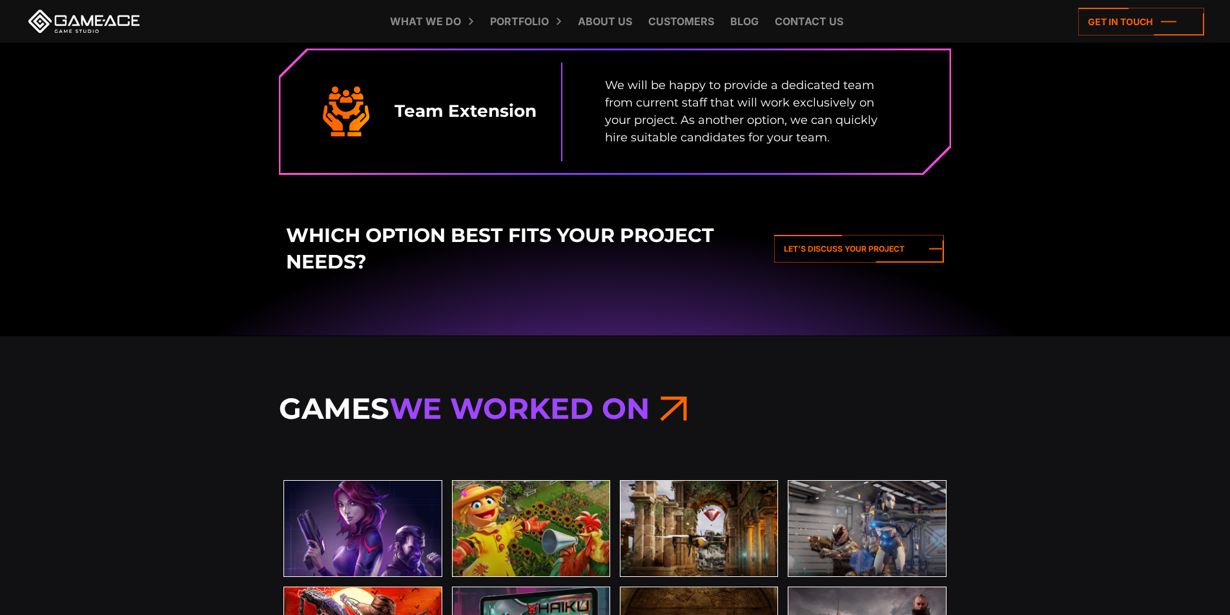
scroll to position [2174, 0]
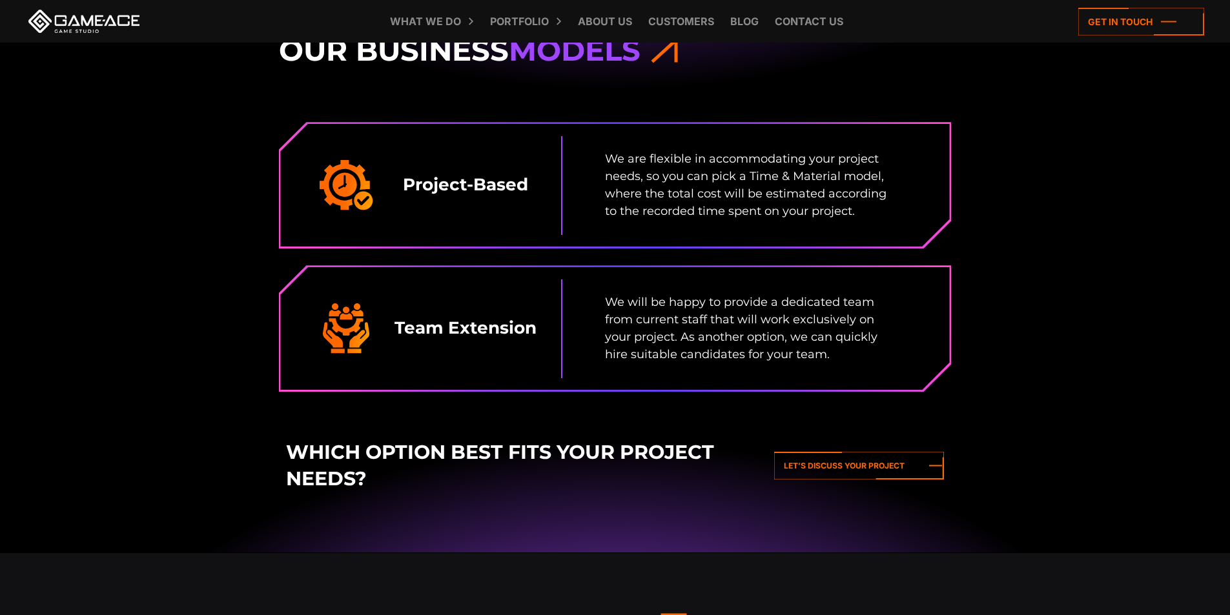
drag, startPoint x: 208, startPoint y: 173, endPoint x: 165, endPoint y: 130, distance: 61.2
click at [166, 123] on div "Our Business Models Project-Based We are flexible in accommodating your project…" at bounding box center [615, 266] width 1230 height 575
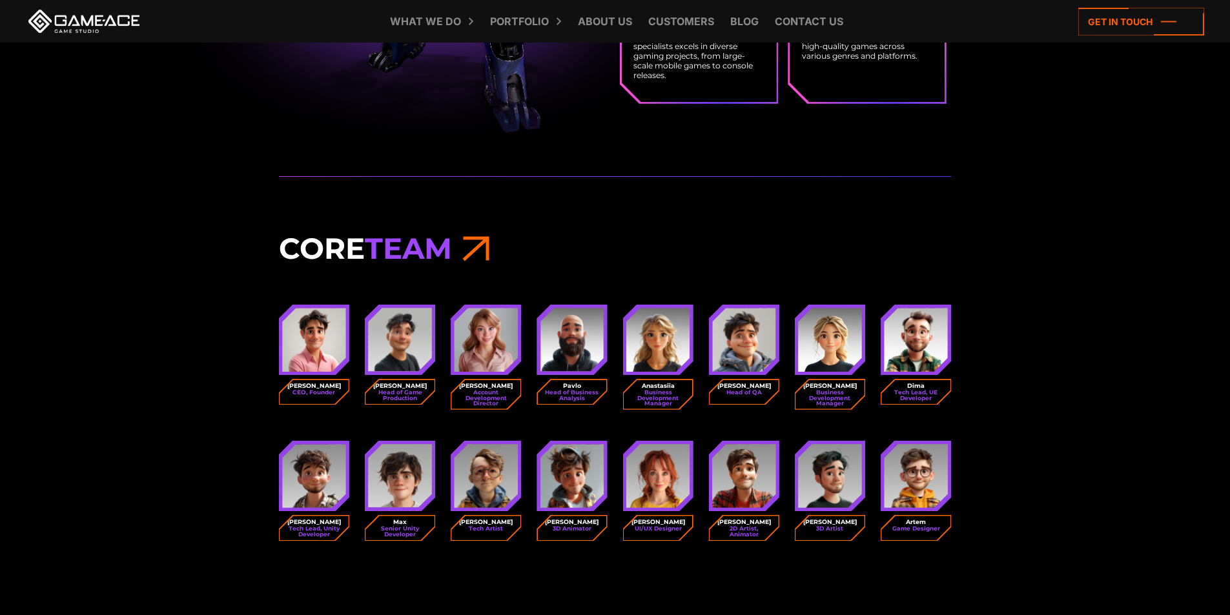
scroll to position [1486, 0]
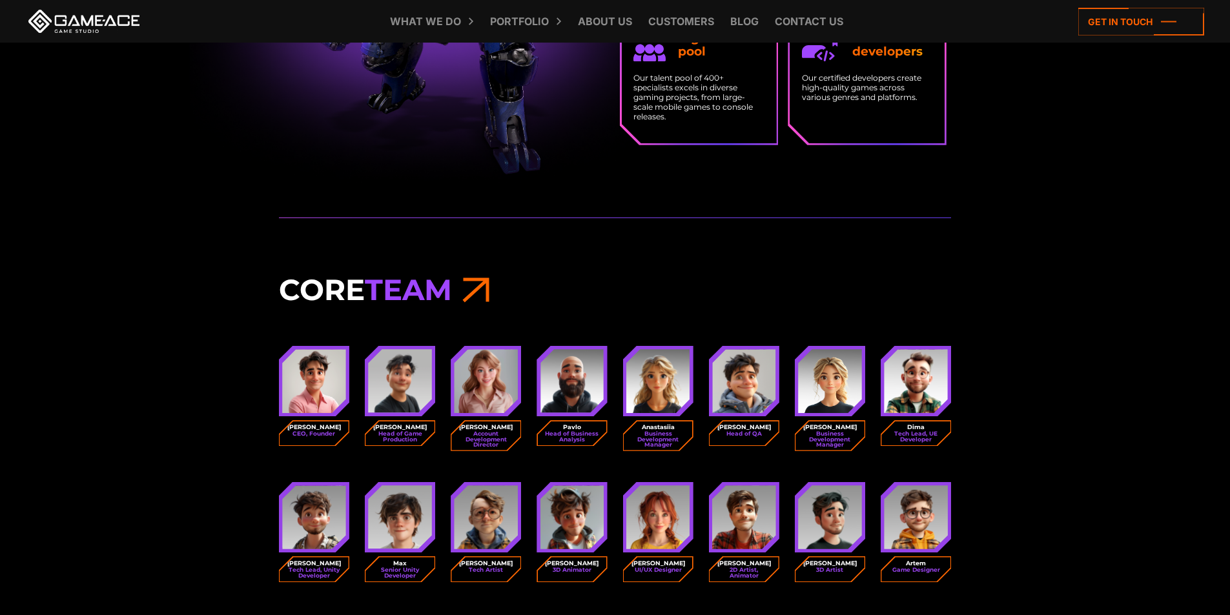
drag, startPoint x: 217, startPoint y: 202, endPoint x: 192, endPoint y: 170, distance: 40.0
click at [192, 170] on img at bounding box center [447, 15] width 3362 height 338
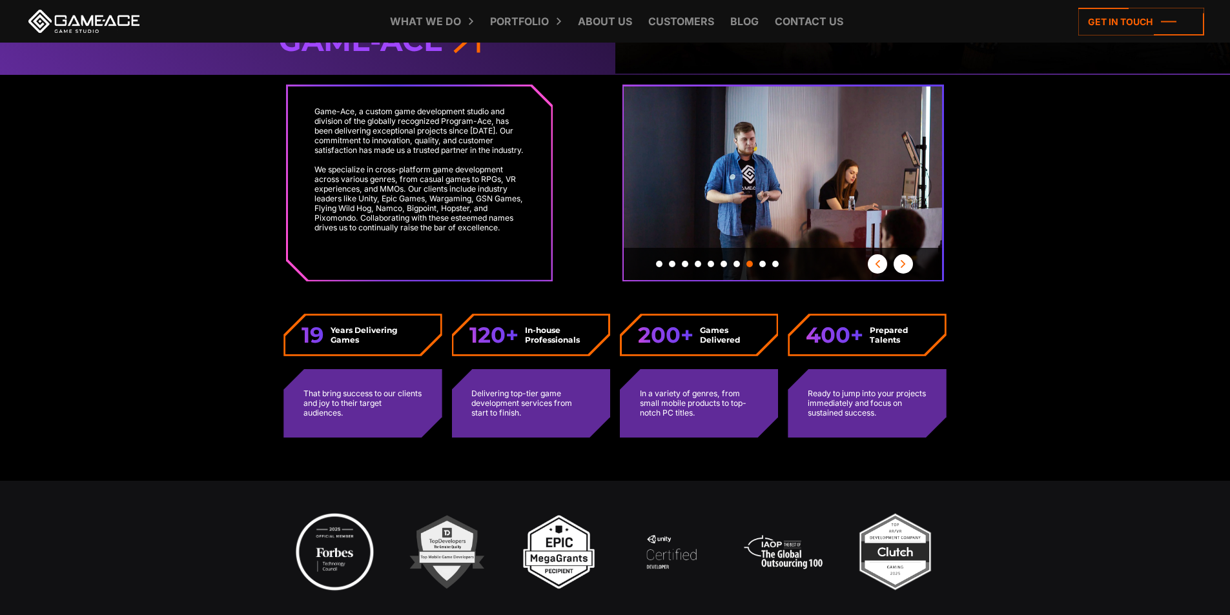
scroll to position [363, 0]
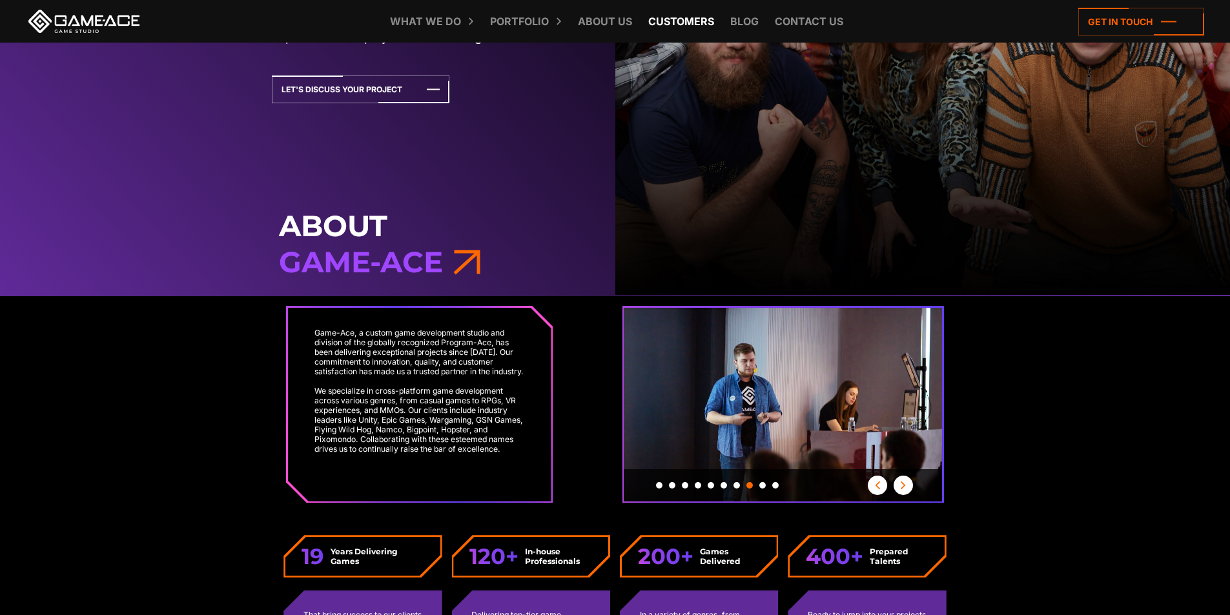
click at [689, 14] on link "Customers" at bounding box center [681, 21] width 79 height 43
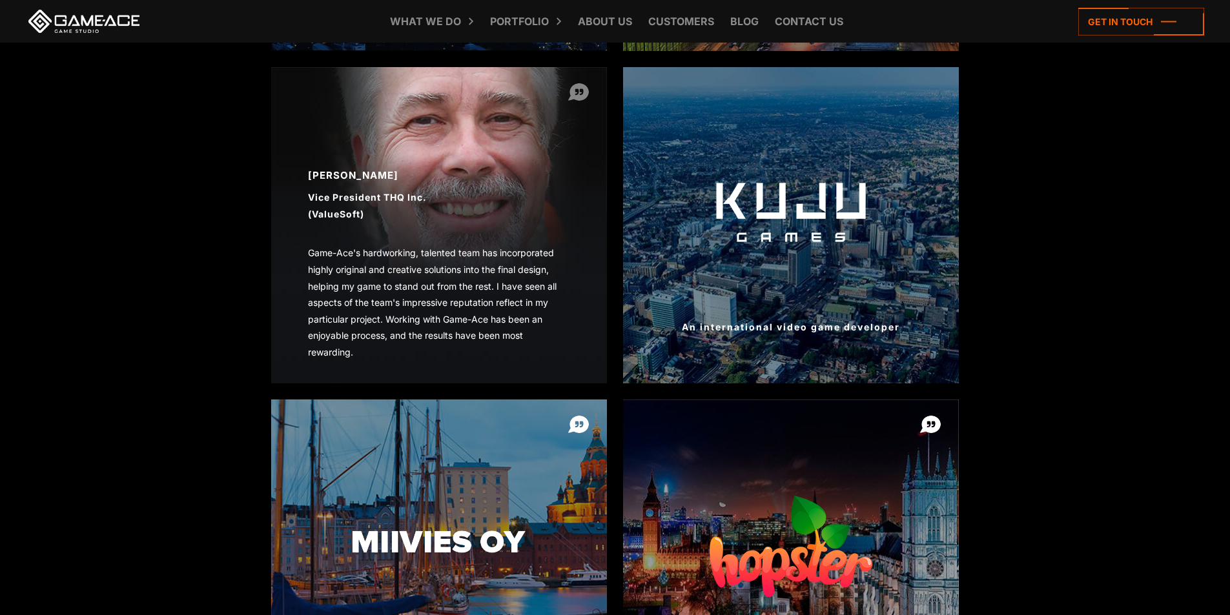
scroll to position [1291, 0]
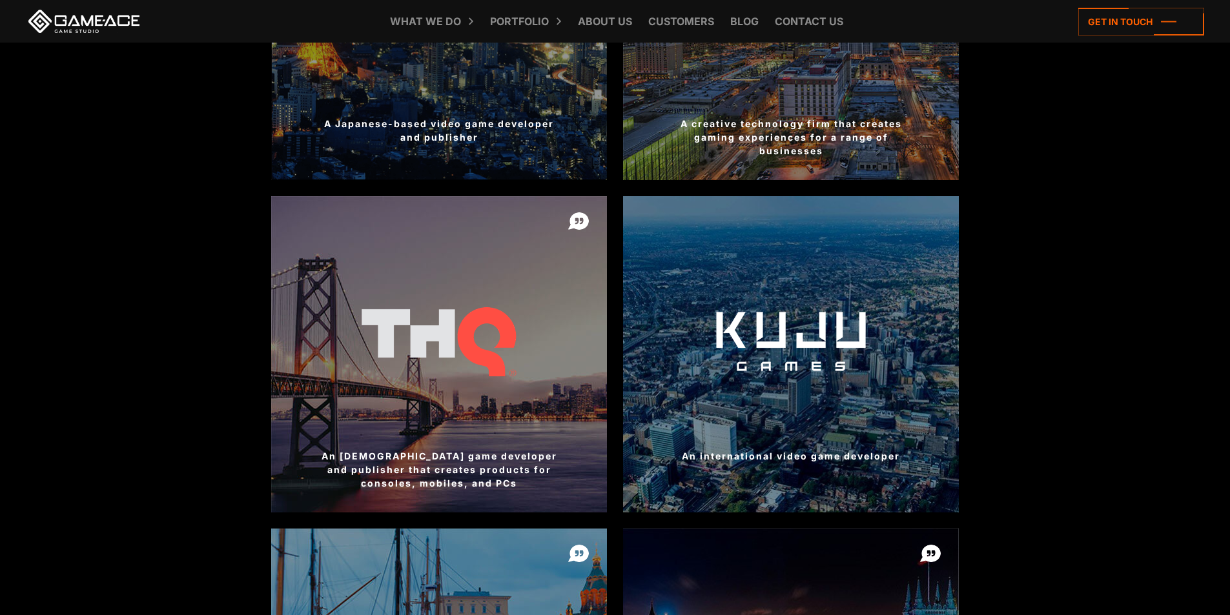
click at [794, 358] on div at bounding box center [791, 354] width 336 height 316
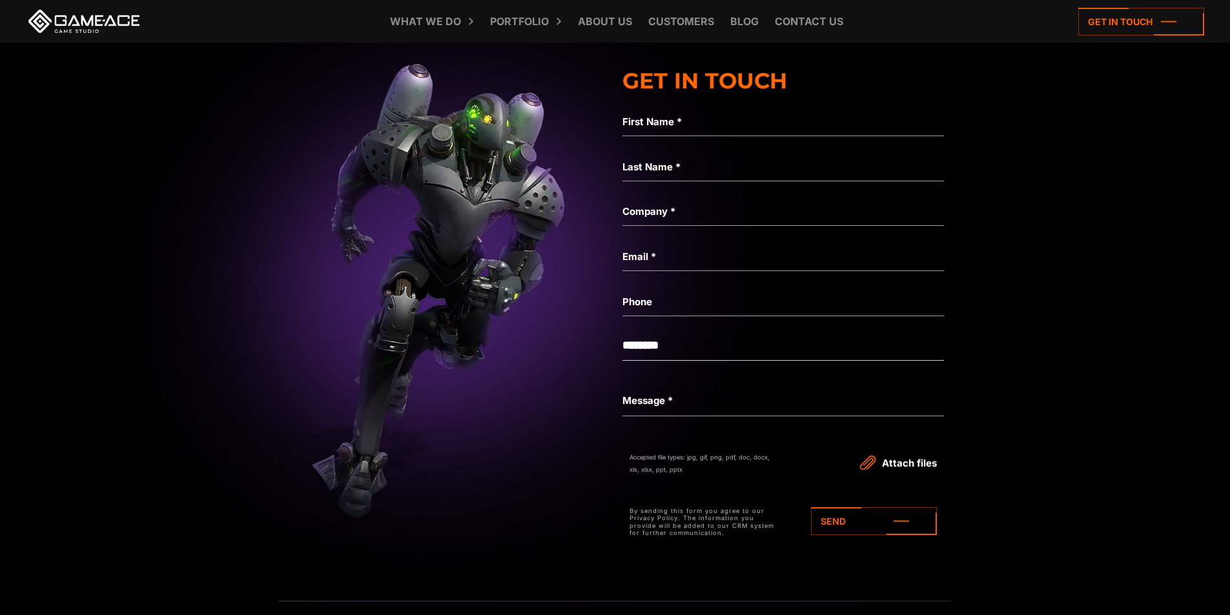
scroll to position [2466, 0]
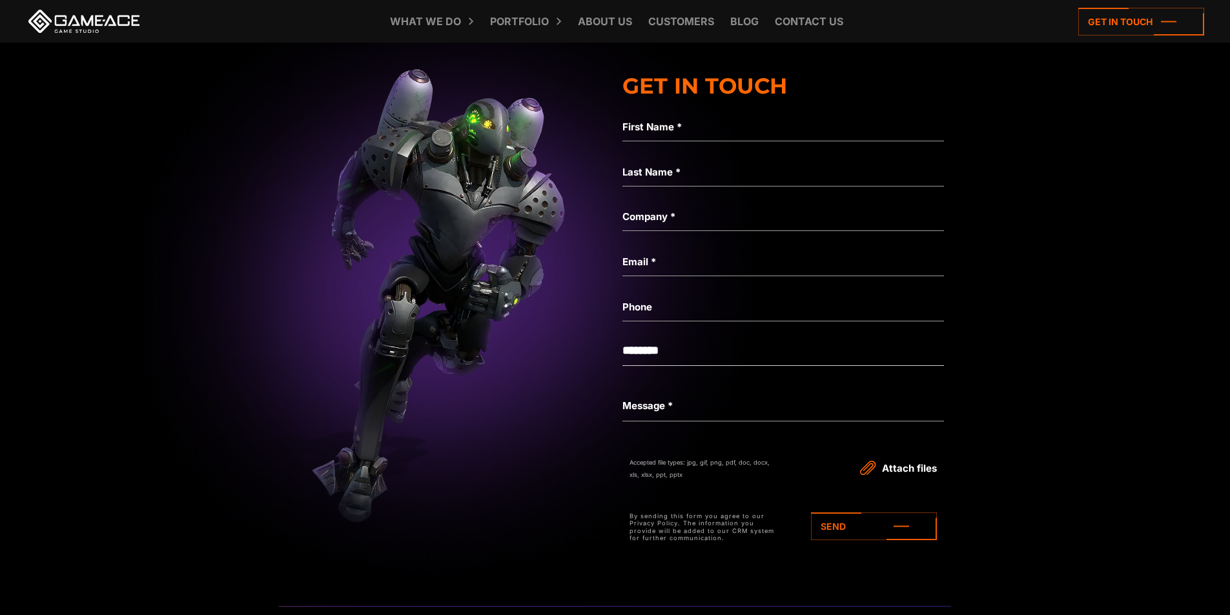
drag, startPoint x: 171, startPoint y: 187, endPoint x: 157, endPoint y: 199, distance: 18.8
click at [157, 199] on img at bounding box center [447, 279] width 3362 height 629
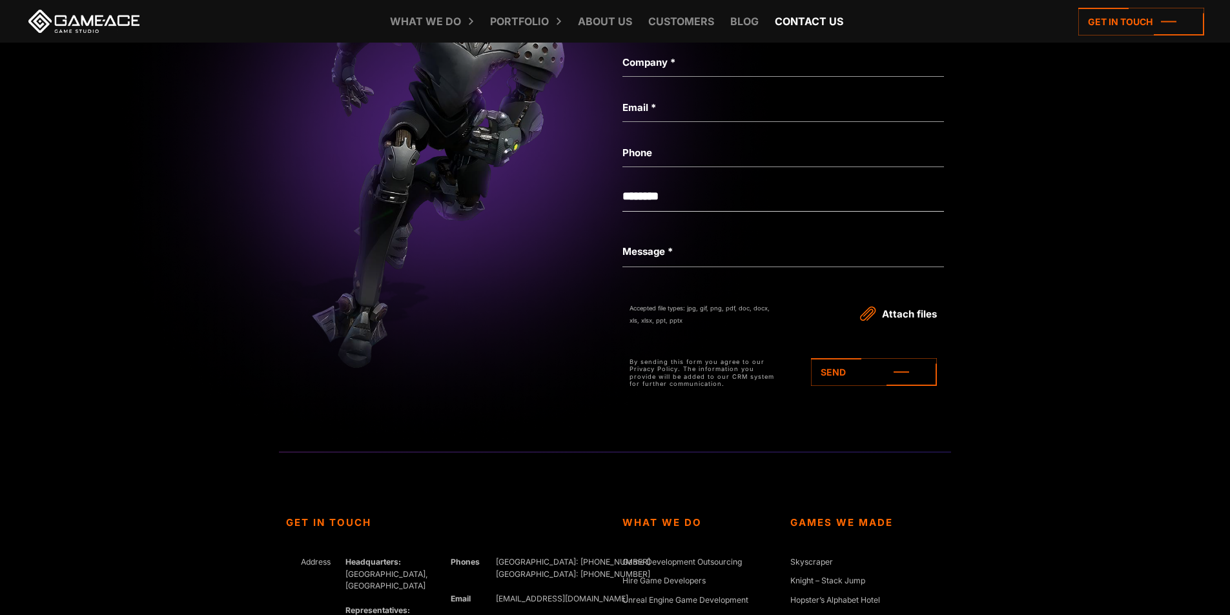
scroll to position [2617, 0]
